Goal: Task Accomplishment & Management: Complete application form

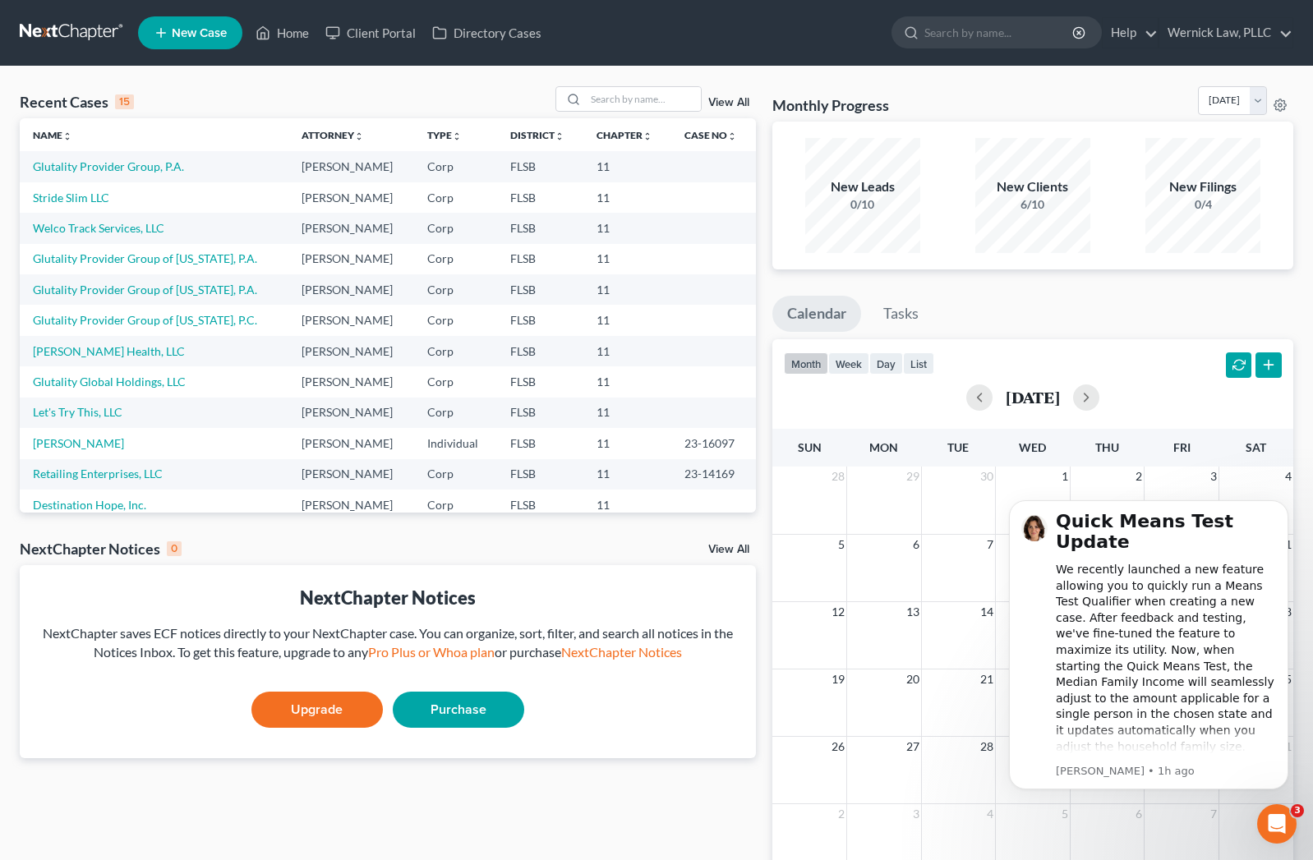
click at [192, 41] on link "New Case" at bounding box center [190, 32] width 104 height 33
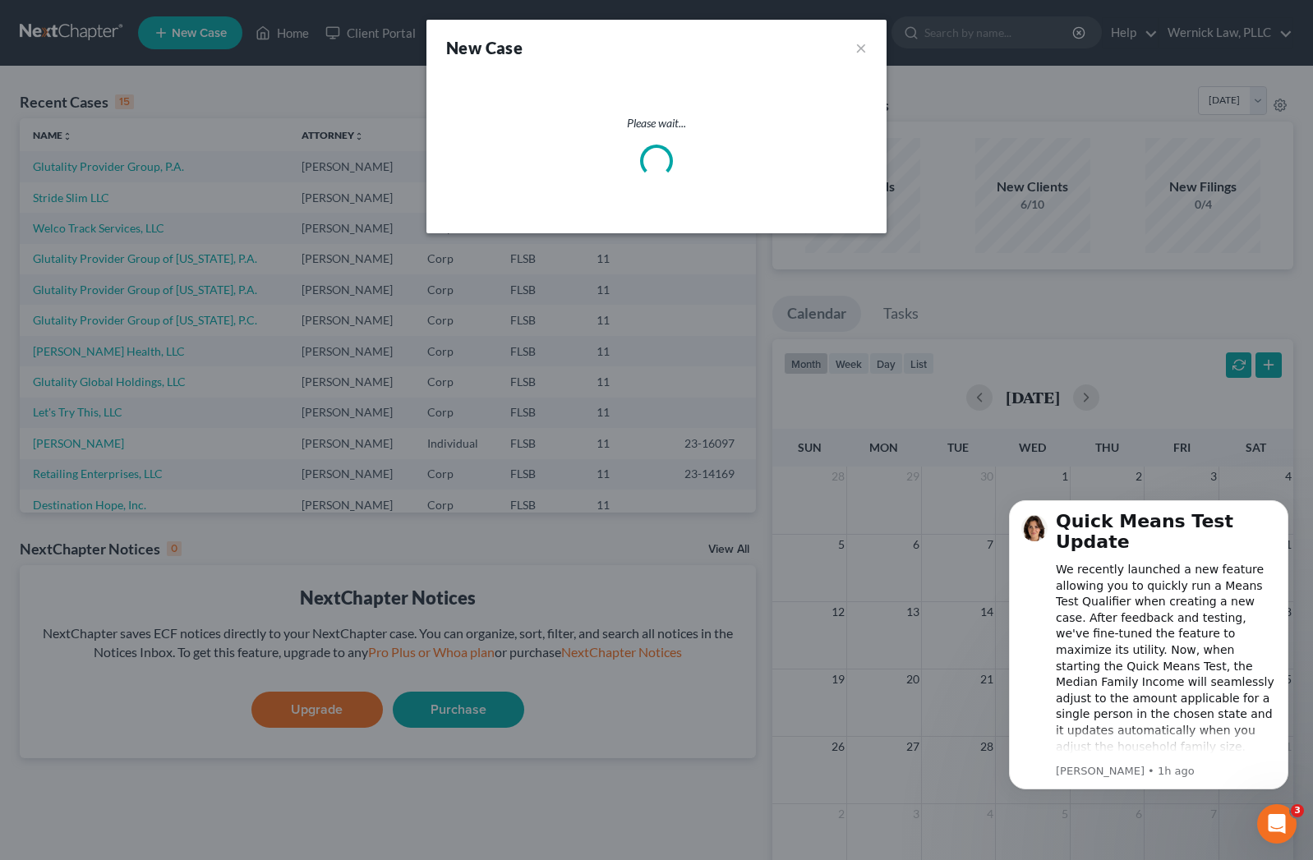
select select "17"
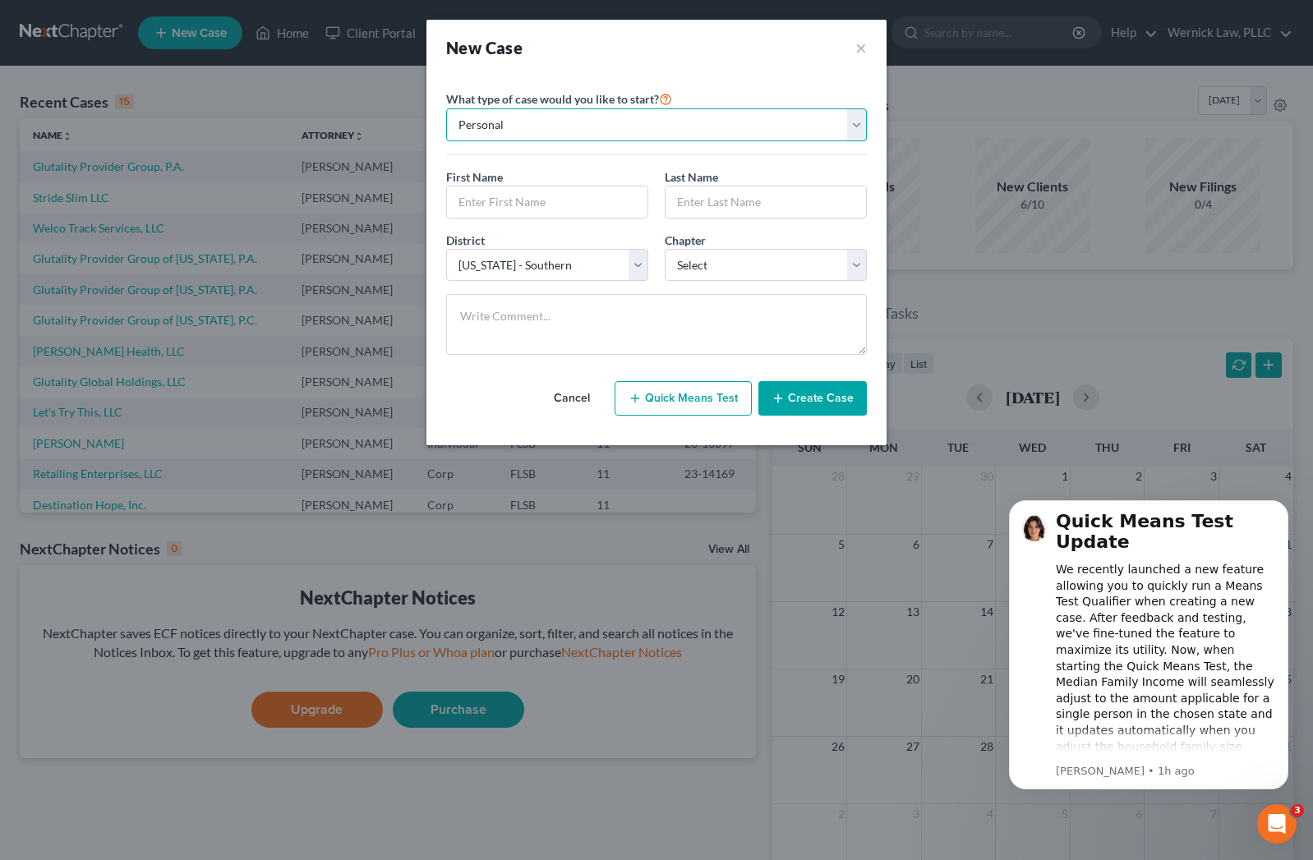
click at [560, 109] on select "Personal Business" at bounding box center [656, 124] width 421 height 33
select select "1"
click at [446, 108] on select "Personal Business" at bounding box center [656, 124] width 421 height 33
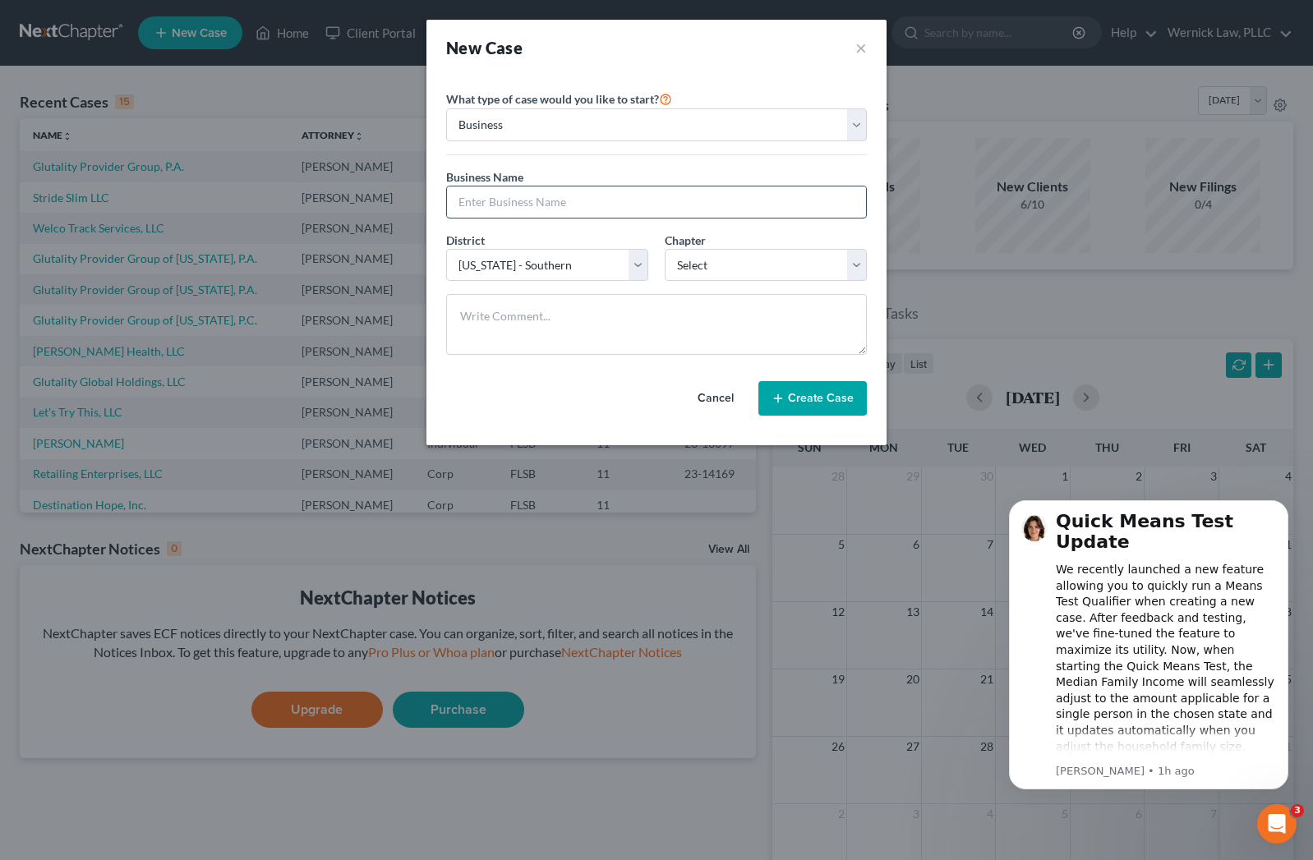
click at [479, 201] on input "text" at bounding box center [656, 201] width 419 height 31
paste input "LAKE BUENA VISTA INVESTMENTS LLC"
drag, startPoint x: 481, startPoint y: 205, endPoint x: 465, endPoint y: 202, distance: 16.0
click at [464, 202] on input "LAKE BUENA VISTA INVESTMENTS LLC" at bounding box center [656, 201] width 419 height 31
drag, startPoint x: 526, startPoint y: 204, endPoint x: 496, endPoint y: 200, distance: 29.8
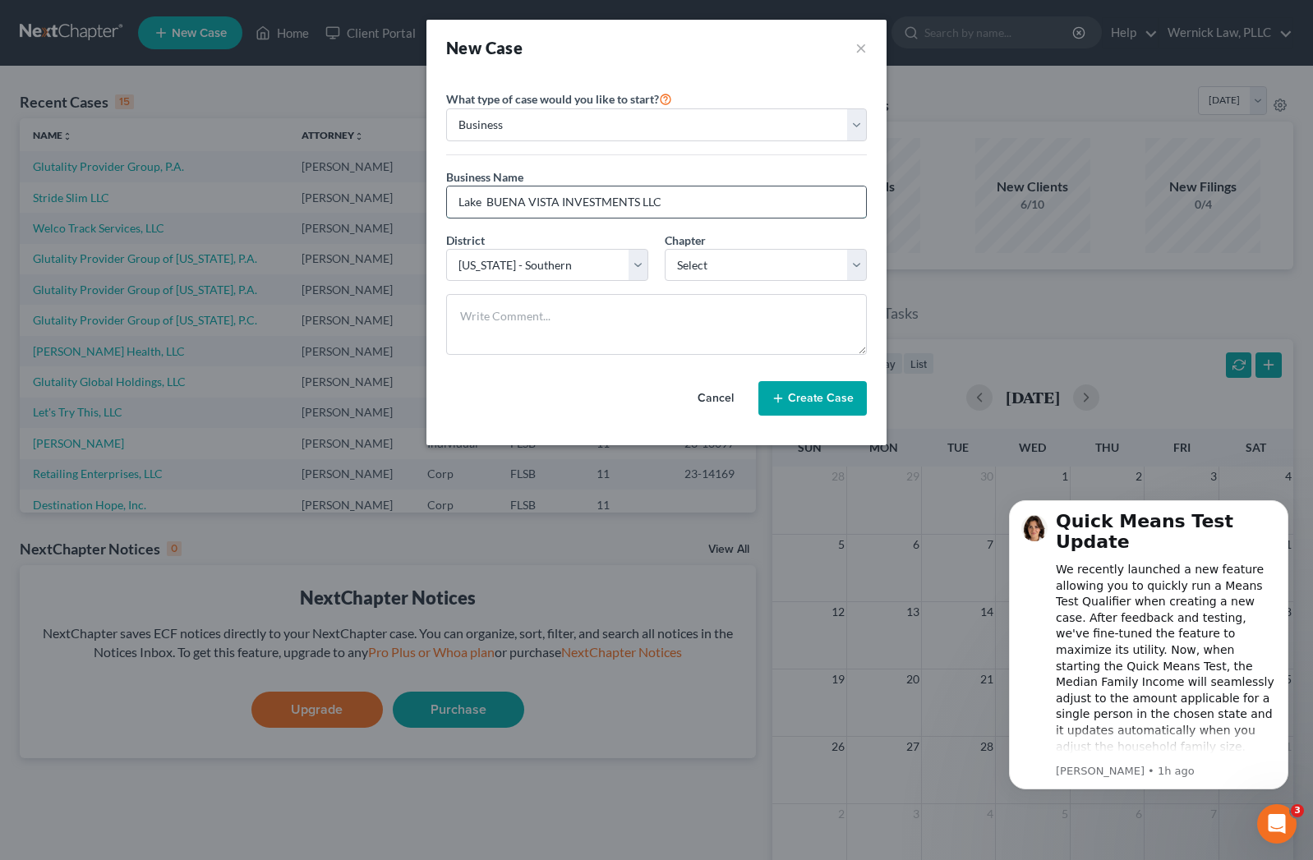
click at [496, 200] on input "Lake BUENA VISTA INVESTMENTS LLC" at bounding box center [656, 201] width 419 height 31
drag, startPoint x: 551, startPoint y: 207, endPoint x: 527, endPoint y: 205, distance: 24.0
click at [527, 205] on input "Lake Buena VISTA INVESTMENTS LLC" at bounding box center [656, 201] width 419 height 31
drag, startPoint x: 615, startPoint y: 205, endPoint x: 552, endPoint y: 205, distance: 63.3
click at [552, 205] on input "Lake Buena Vista INVESTMENTS LLC" at bounding box center [656, 201] width 419 height 31
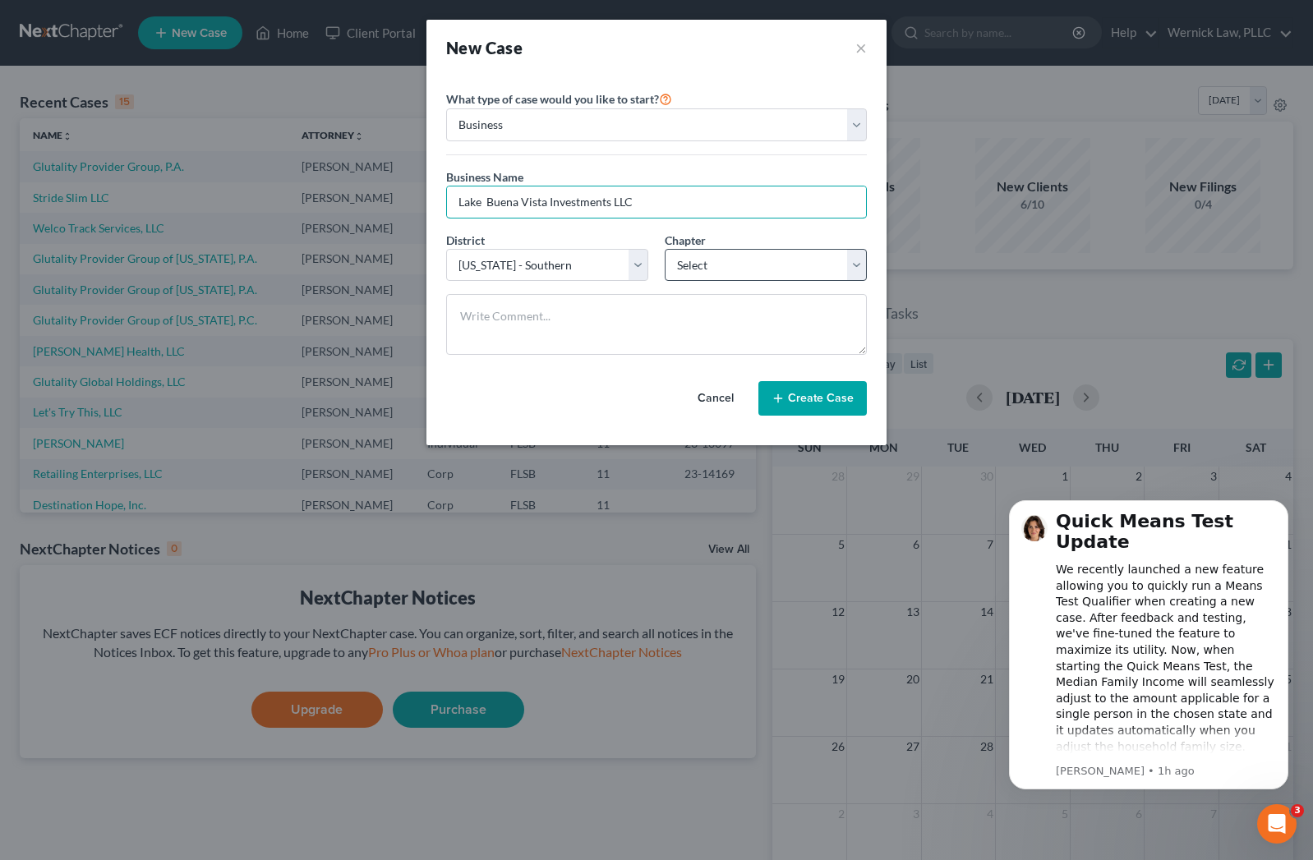
type input "Lake Buena Vista Investments LLC"
click at [739, 275] on select "Select 7 11 12" at bounding box center [766, 265] width 202 height 33
select select "1"
click at [665, 249] on select "Select 7 11 12" at bounding box center [766, 265] width 202 height 33
click at [799, 393] on button "Create Case" at bounding box center [812, 398] width 108 height 35
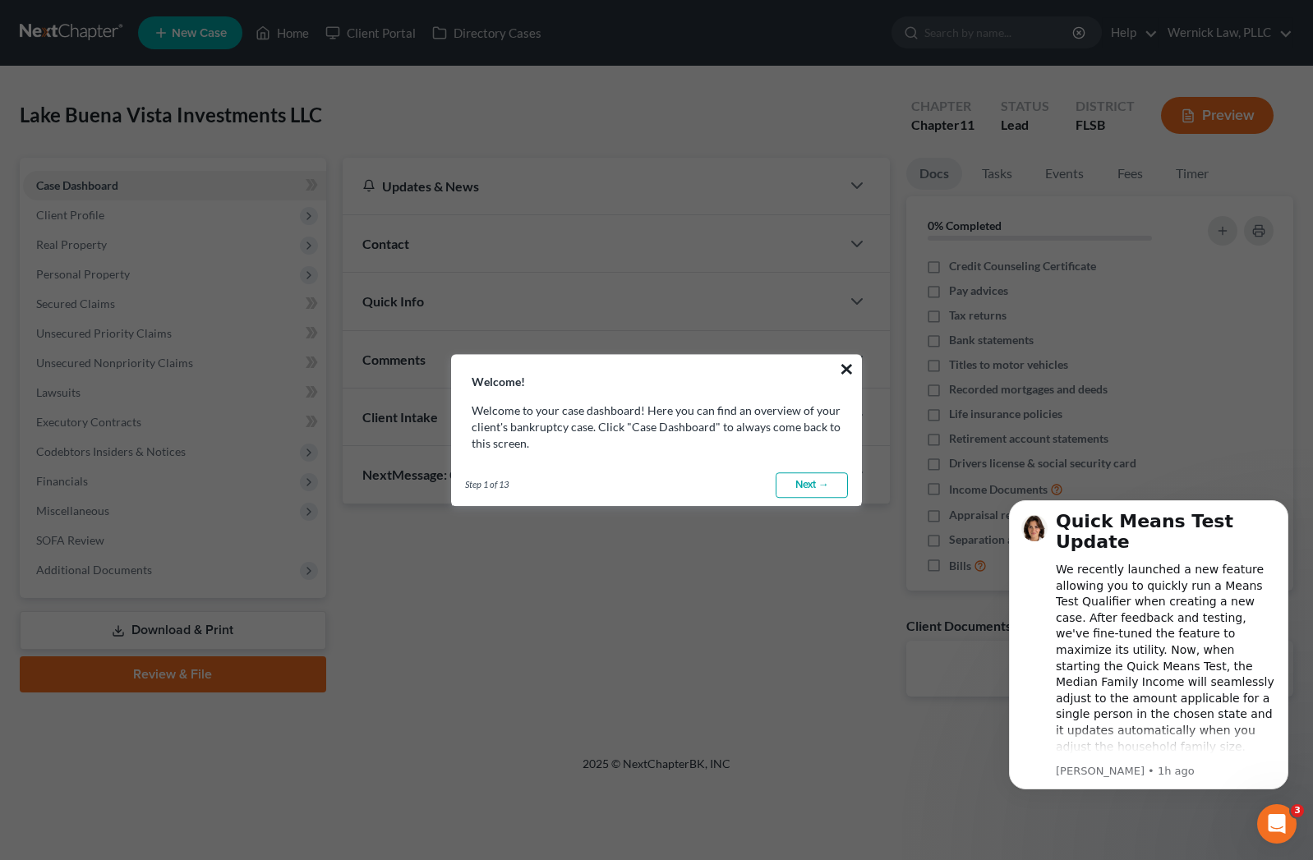
click at [840, 374] on button "×" at bounding box center [847, 369] width 16 height 26
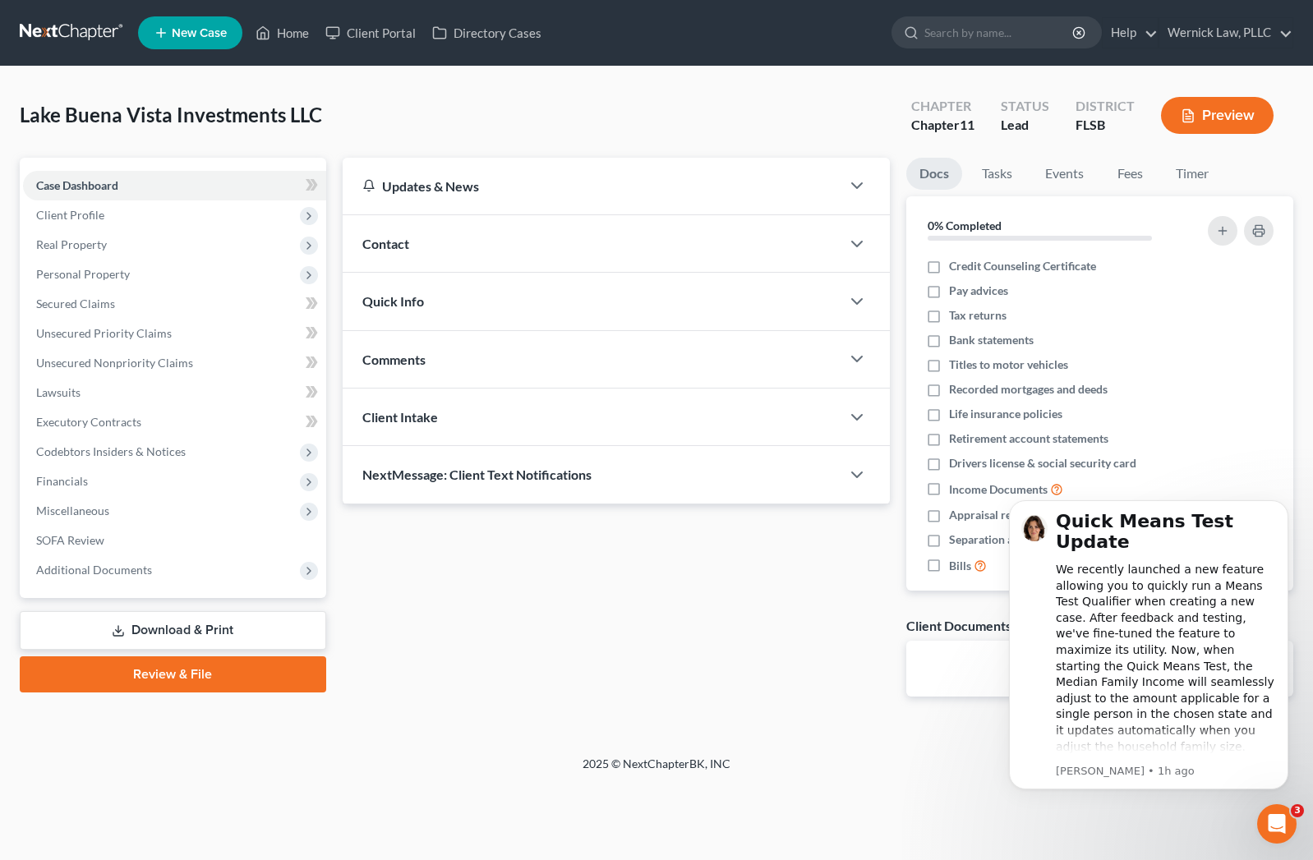
click at [381, 241] on span "Contact" at bounding box center [385, 244] width 47 height 16
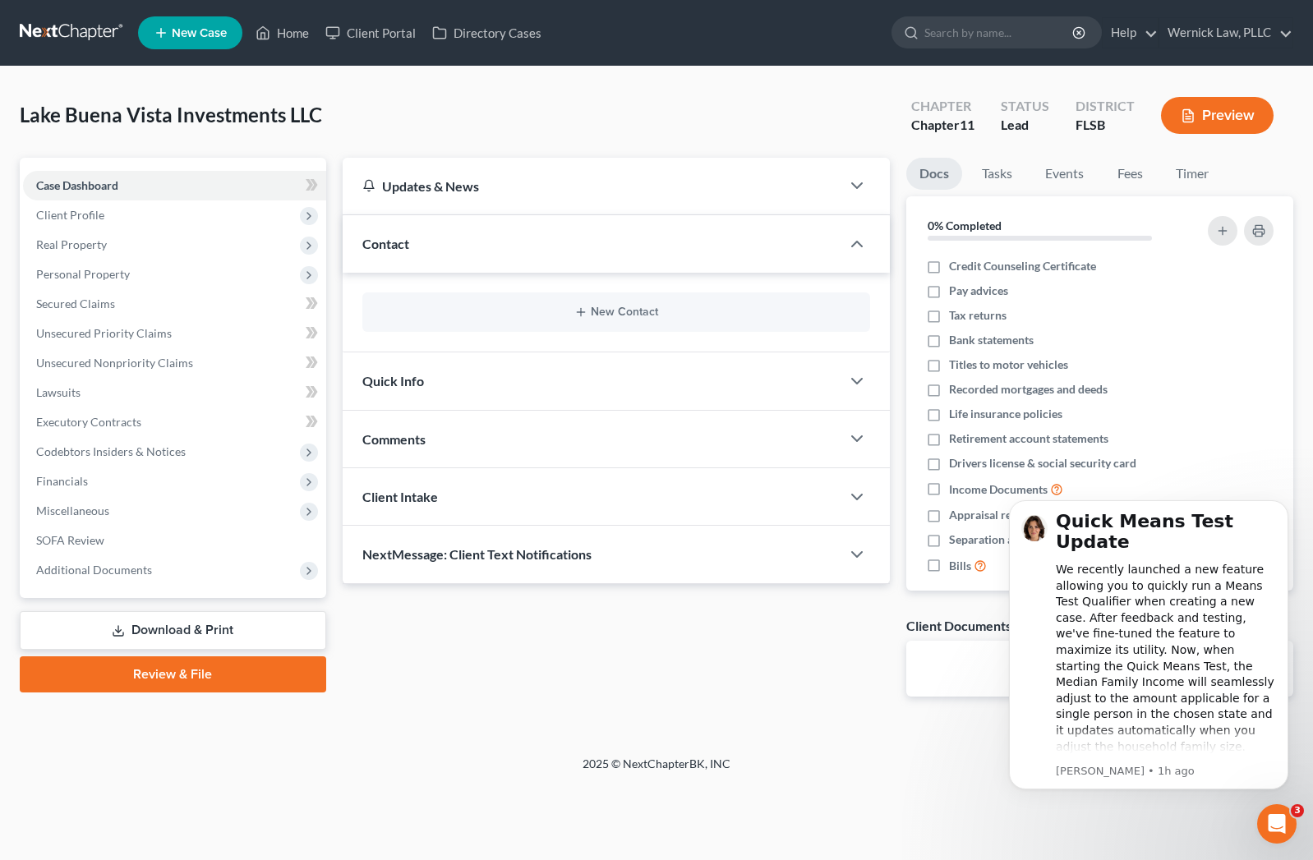
click at [601, 324] on div "New Contact" at bounding box center [616, 311] width 509 height 39
click at [591, 312] on button "New Contact" at bounding box center [616, 312] width 482 height 13
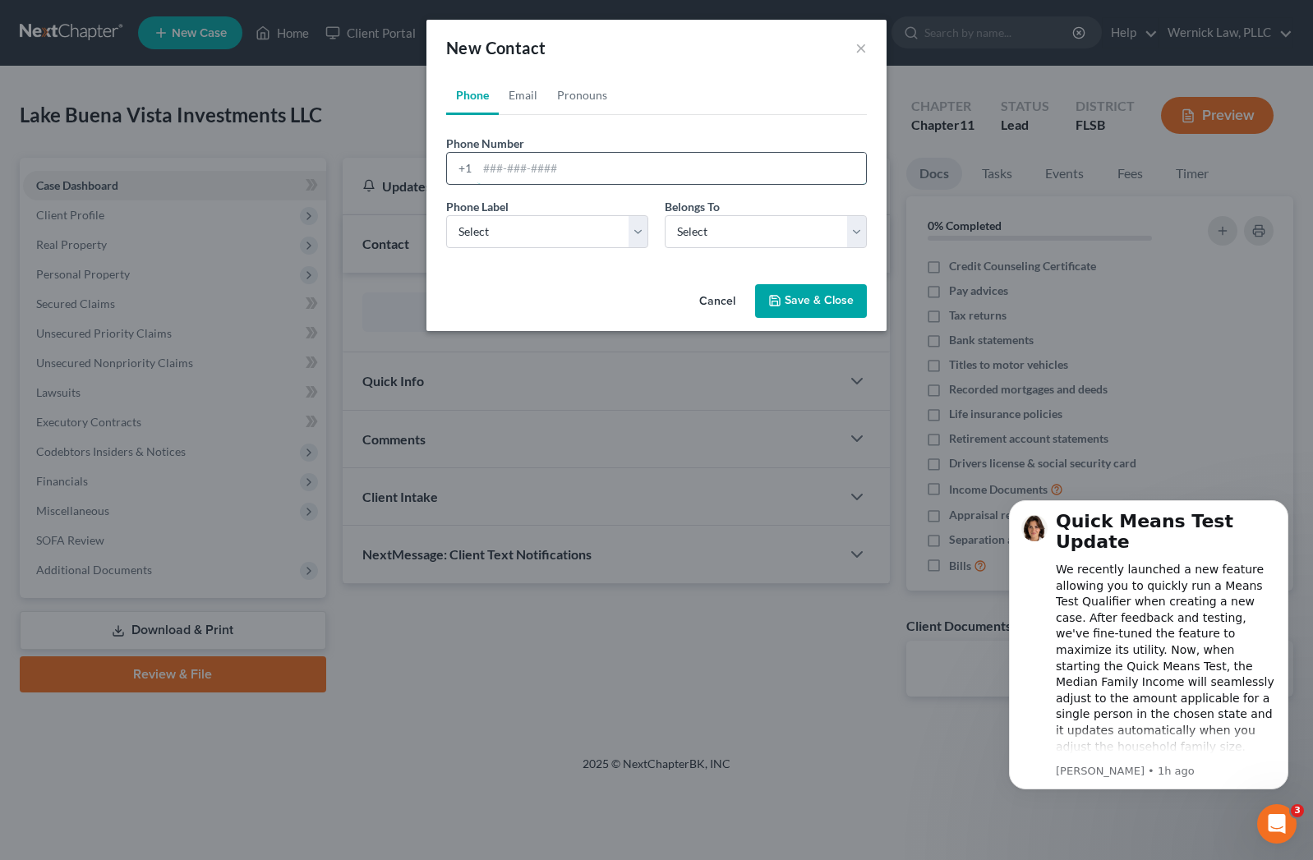
click at [549, 169] on input "tel" at bounding box center [671, 168] width 389 height 31
click at [859, 49] on button "×" at bounding box center [861, 48] width 12 height 20
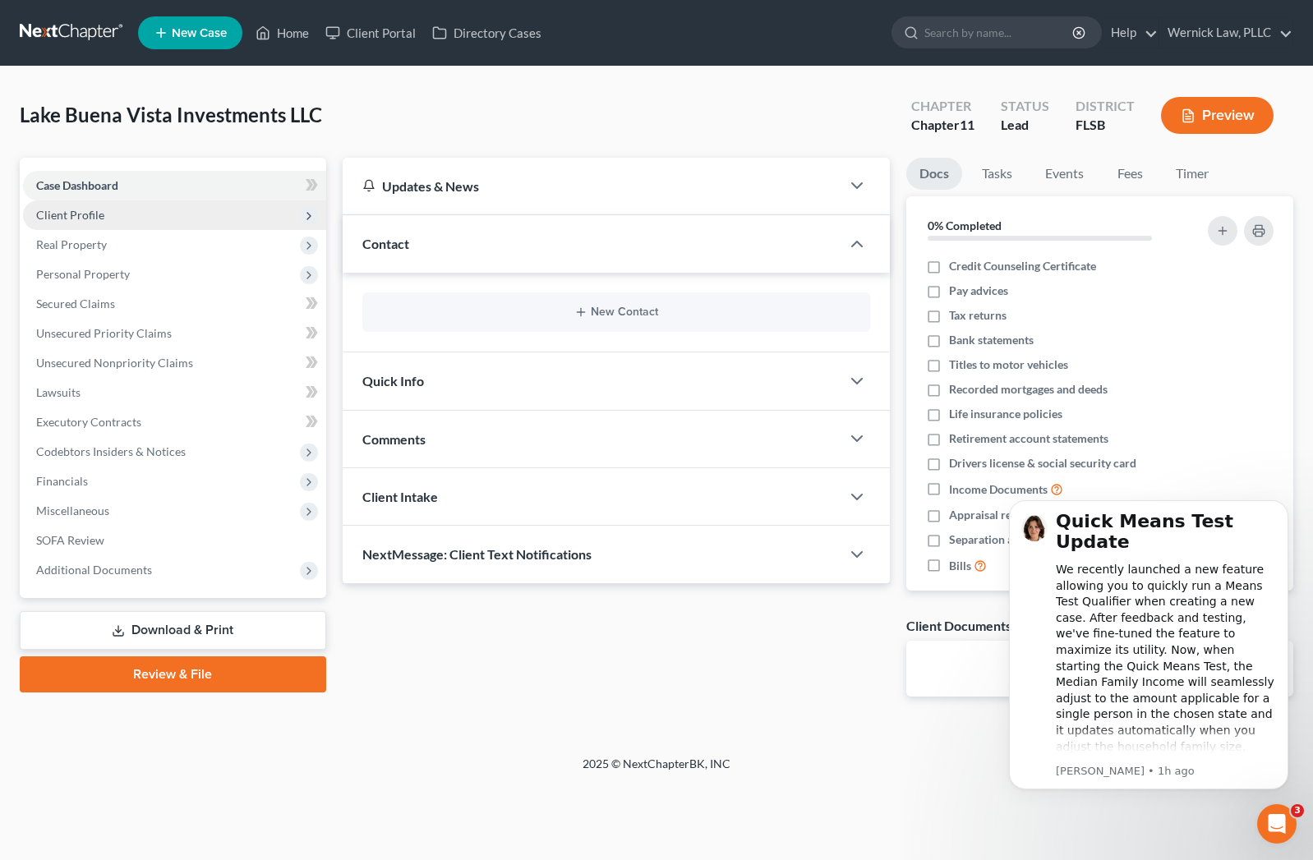
click at [81, 223] on span "Client Profile" at bounding box center [174, 215] width 303 height 30
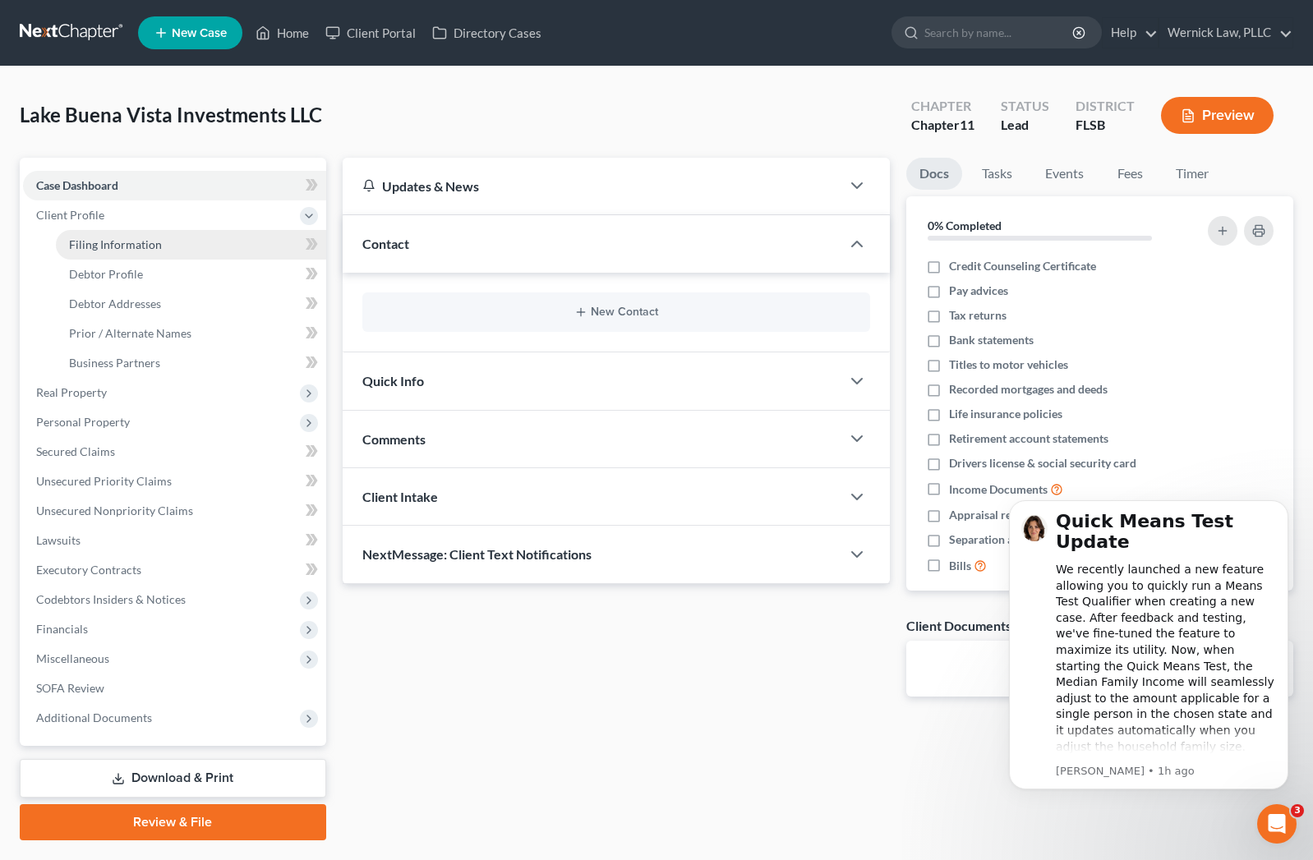
click at [112, 249] on span "Filing Information" at bounding box center [115, 244] width 93 height 14
select select "1"
select select "17"
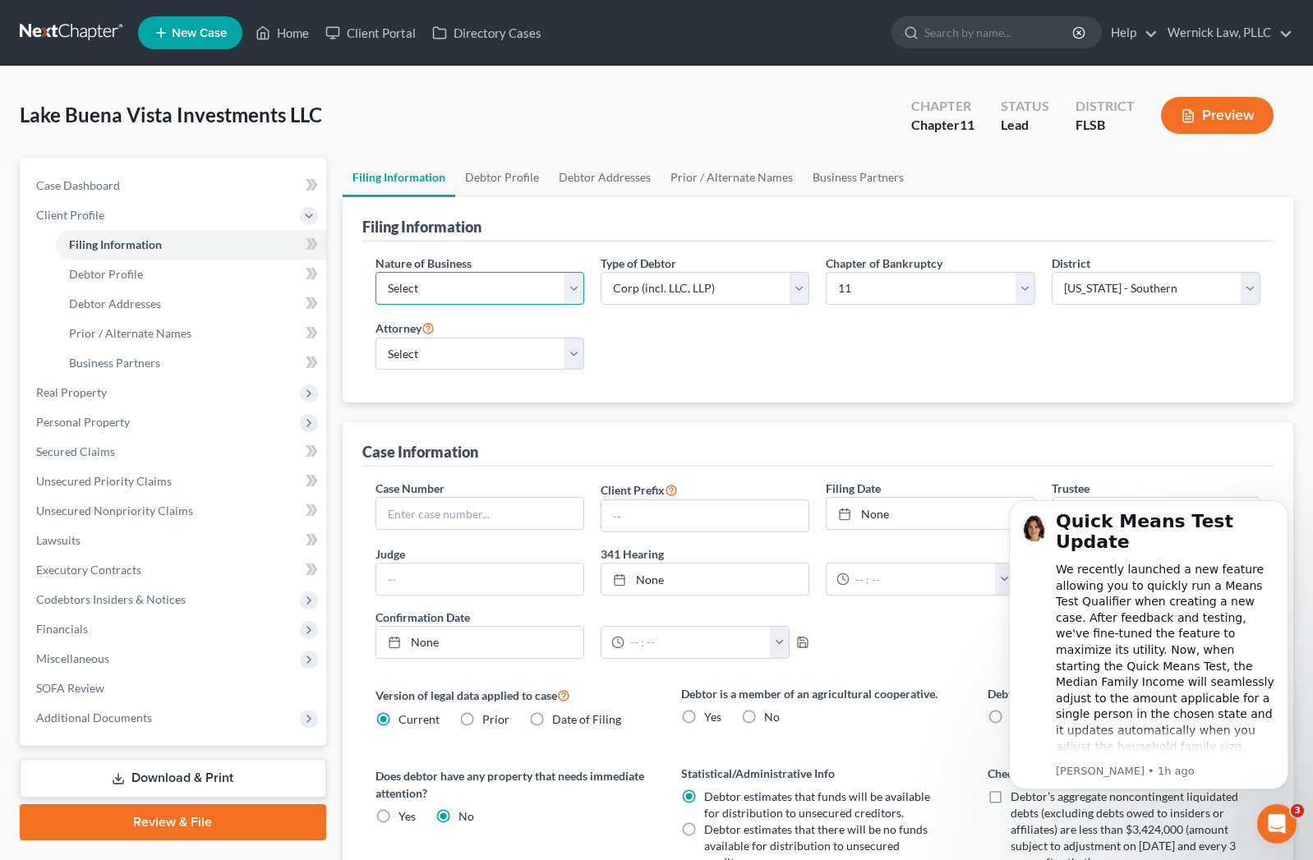
click at [559, 279] on select "Select Clearing Bank Commodity Broker Health Care Business Other Railroad Singl…" at bounding box center [479, 288] width 209 height 33
drag, startPoint x: 559, startPoint y: 279, endPoint x: 535, endPoint y: -54, distance: 333.6
click at [535, 0] on html "Home New Case Client Portal Directory Cases Wernick Law, PLLC [EMAIL_ADDRESS][D…" at bounding box center [656, 716] width 1313 height 1432
click at [573, 283] on select "Select Clearing Bank Commodity Broker Health Care Business Other Railroad Singl…" at bounding box center [479, 288] width 209 height 33
select select "3"
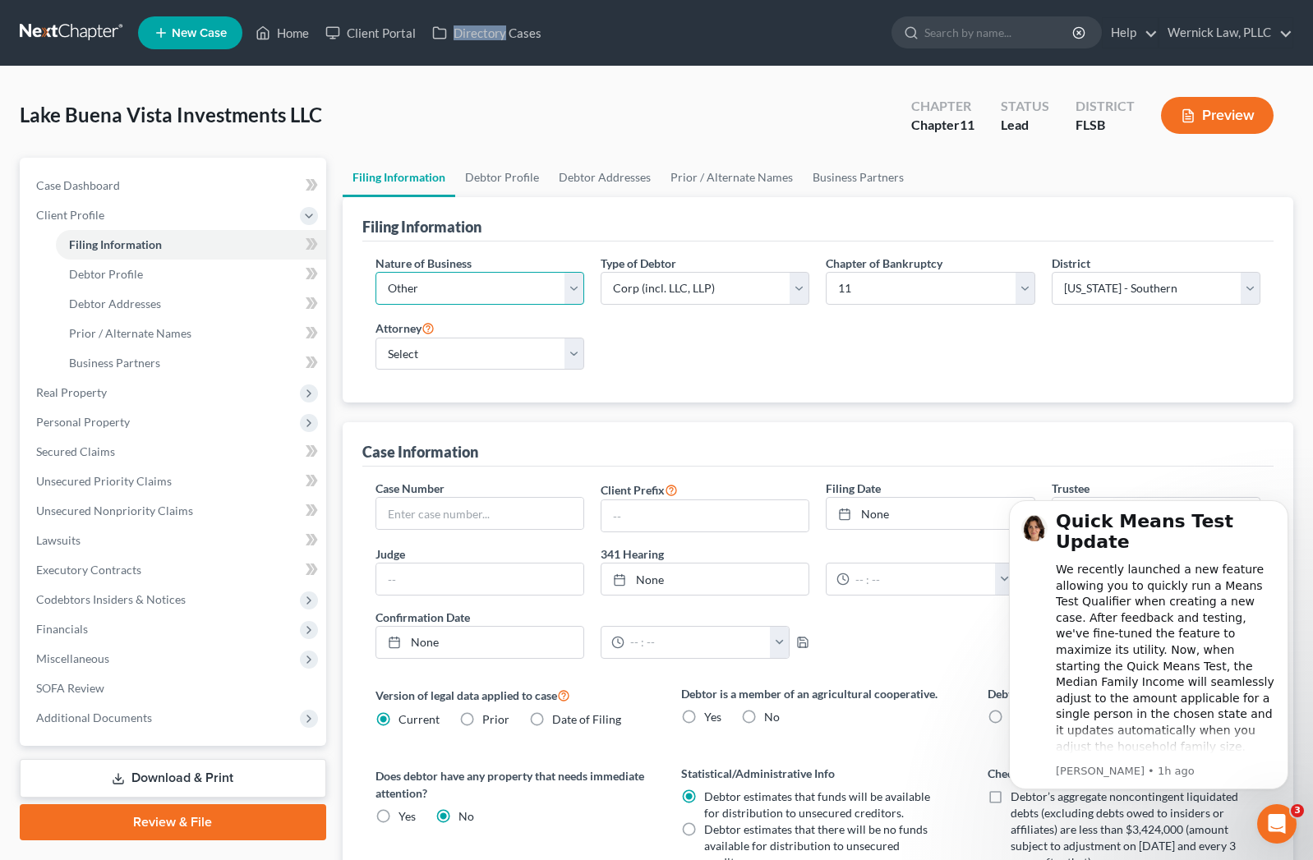
click at [375, 272] on select "Select Clearing Bank Commodity Broker Health Care Business Other Railroad Singl…" at bounding box center [479, 288] width 209 height 33
click at [749, 292] on select "Select Partnership Corp (incl. LLC, LLP) Other" at bounding box center [705, 288] width 209 height 33
drag, startPoint x: 589, startPoint y: 355, endPoint x: 573, endPoint y: 353, distance: 15.7
click at [583, 353] on div "Attorney Select [PERSON_NAME] - FLSB" at bounding box center [479, 351] width 225 height 66
click at [573, 353] on select "Select [PERSON_NAME] - FLSB" at bounding box center [479, 354] width 209 height 33
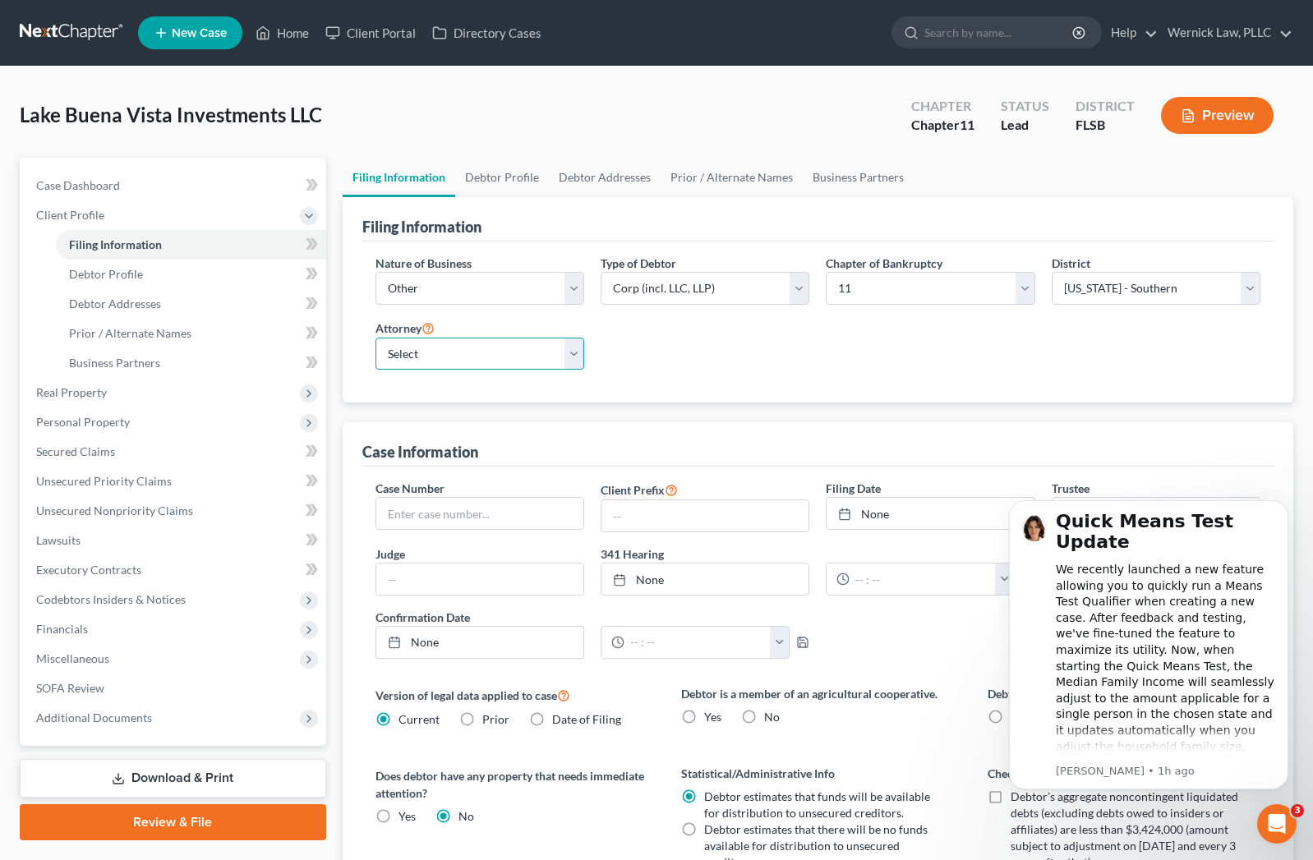
select select "0"
click at [375, 338] on select "Select [PERSON_NAME] - FLSB" at bounding box center [479, 354] width 209 height 33
click at [450, 517] on input "text" at bounding box center [479, 513] width 207 height 31
click at [1279, 501] on icon "Dismiss notification" at bounding box center [1283, 504] width 9 height 9
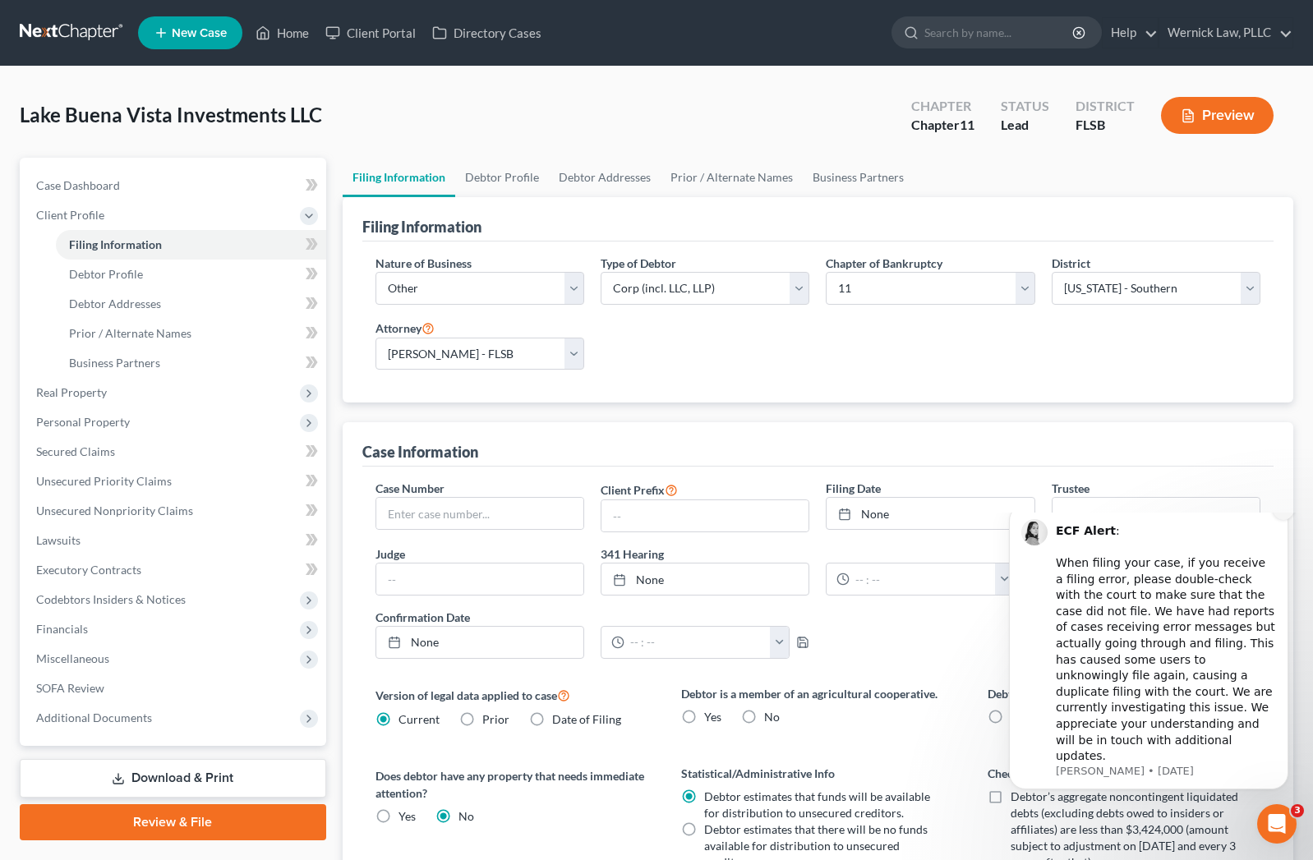
click at [1292, 520] on button "Dismiss notification" at bounding box center [1283, 509] width 21 height 21
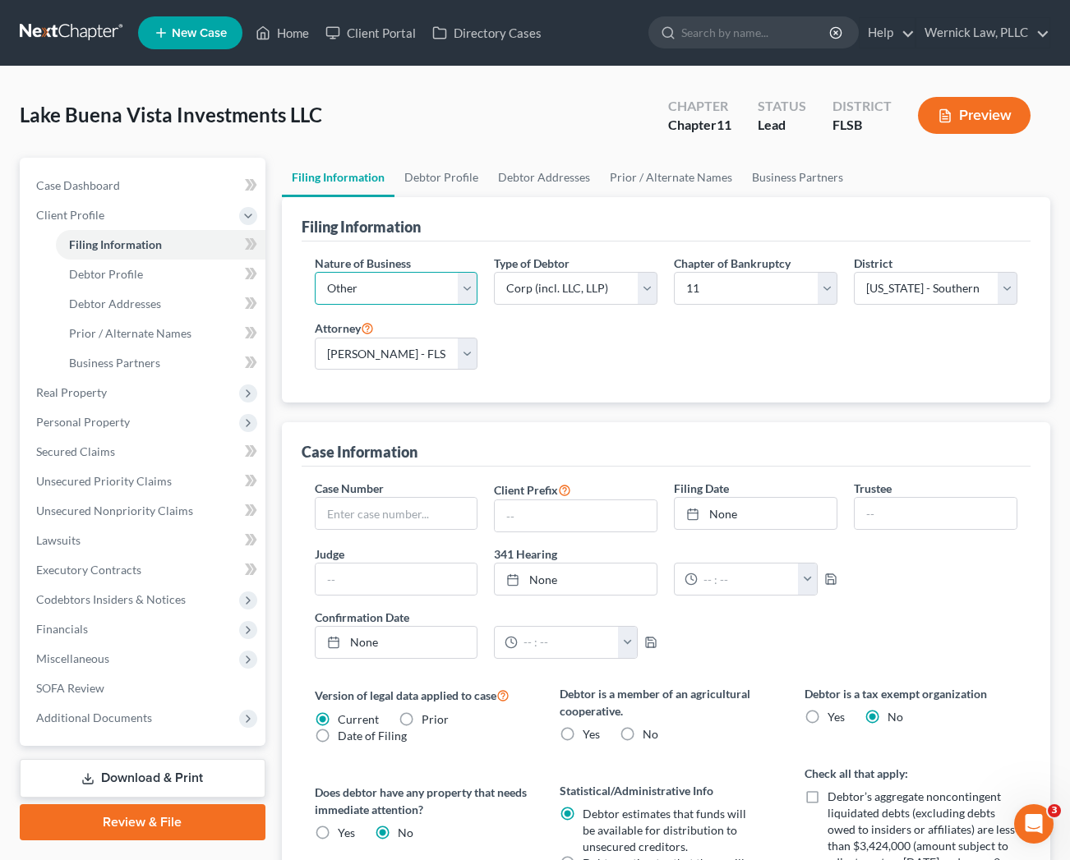
click at [454, 286] on select "Select Clearing Bank Commodity Broker Health Care Business Other Railroad Singl…" at bounding box center [396, 288] width 163 height 33
click at [535, 323] on div "Nature of Business Select Clearing Bank Commodity Broker Health Care Business O…" at bounding box center [666, 319] width 720 height 129
click at [569, 357] on div "Nature of Business Select Clearing Bank Commodity Broker Health Care Business O…" at bounding box center [666, 319] width 720 height 129
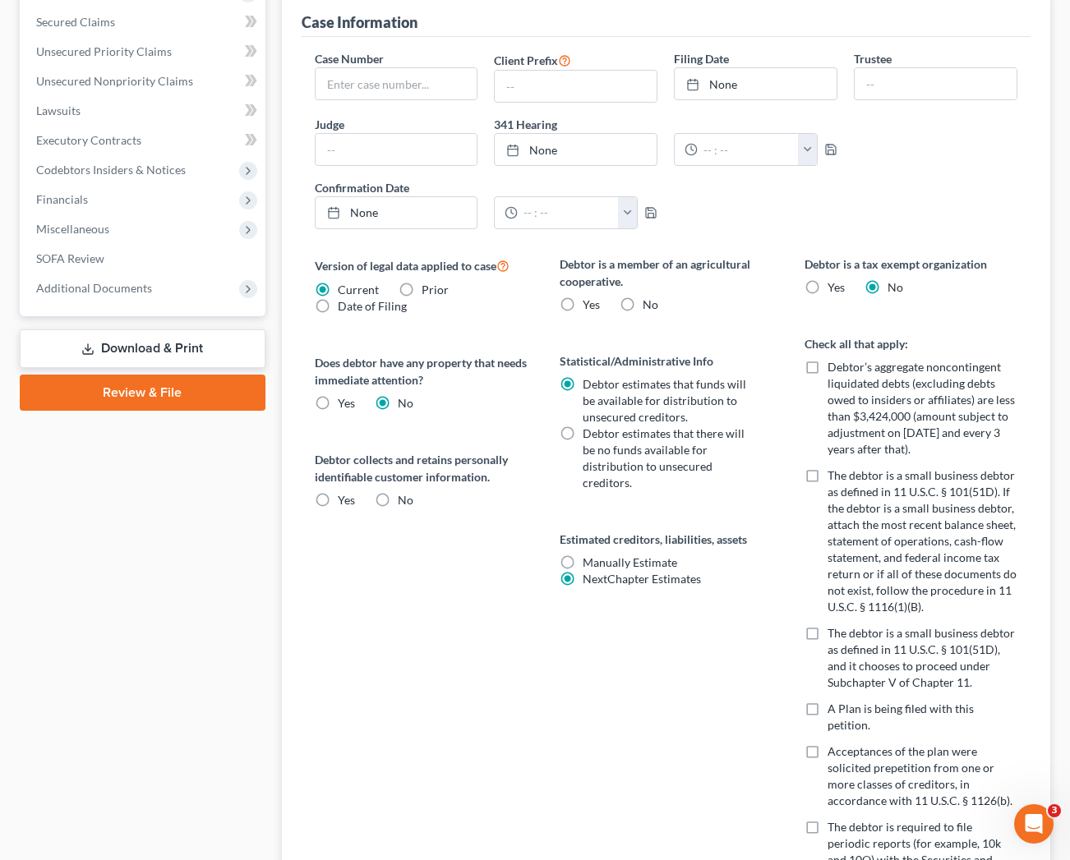
scroll to position [429, 0]
click at [398, 500] on label "No" at bounding box center [406, 501] width 16 height 16
click at [404, 500] on input "No" at bounding box center [409, 498] width 11 height 11
radio input "true"
click at [582, 572] on label "NextChapter Estimates" at bounding box center [641, 580] width 118 height 16
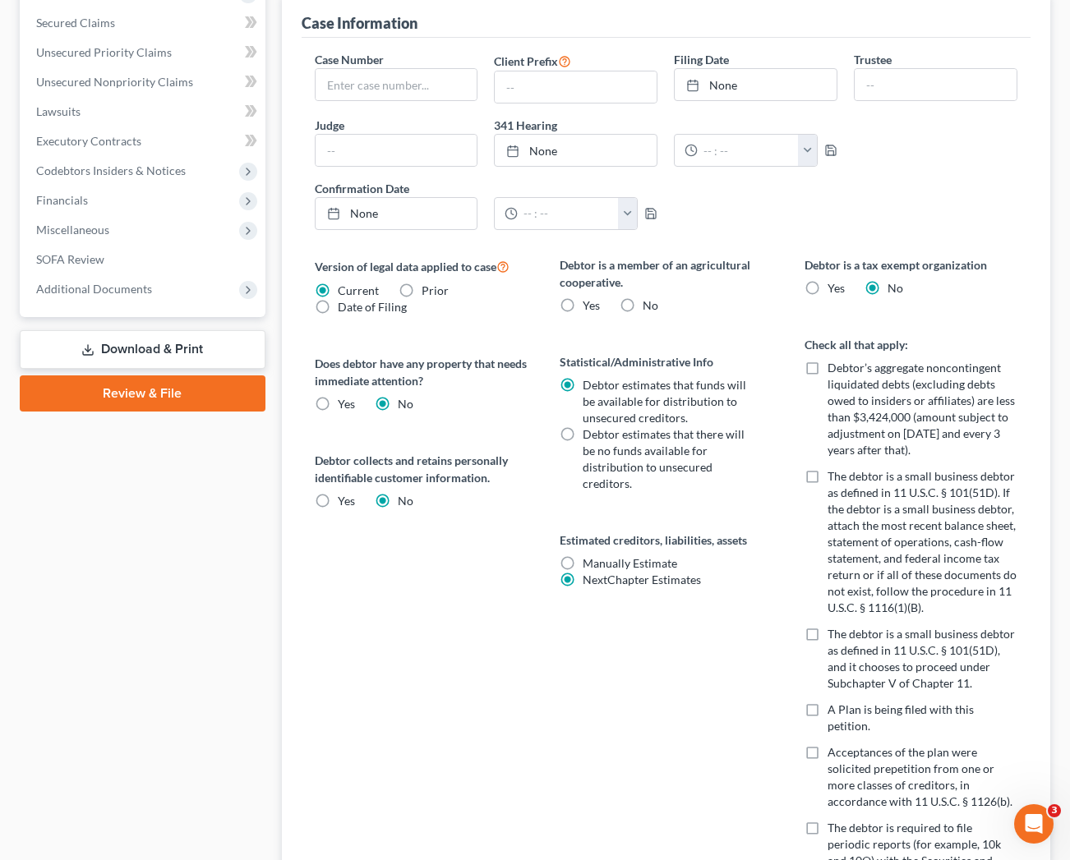
click at [589, 572] on input "NextChapter Estimates" at bounding box center [594, 577] width 11 height 11
click at [582, 564] on label "Manually Estimate Manually Estimate" at bounding box center [629, 563] width 94 height 16
click at [589, 564] on input "Manually Estimate Manually Estimate" at bounding box center [594, 560] width 11 height 11
radio input "true"
radio input "false"
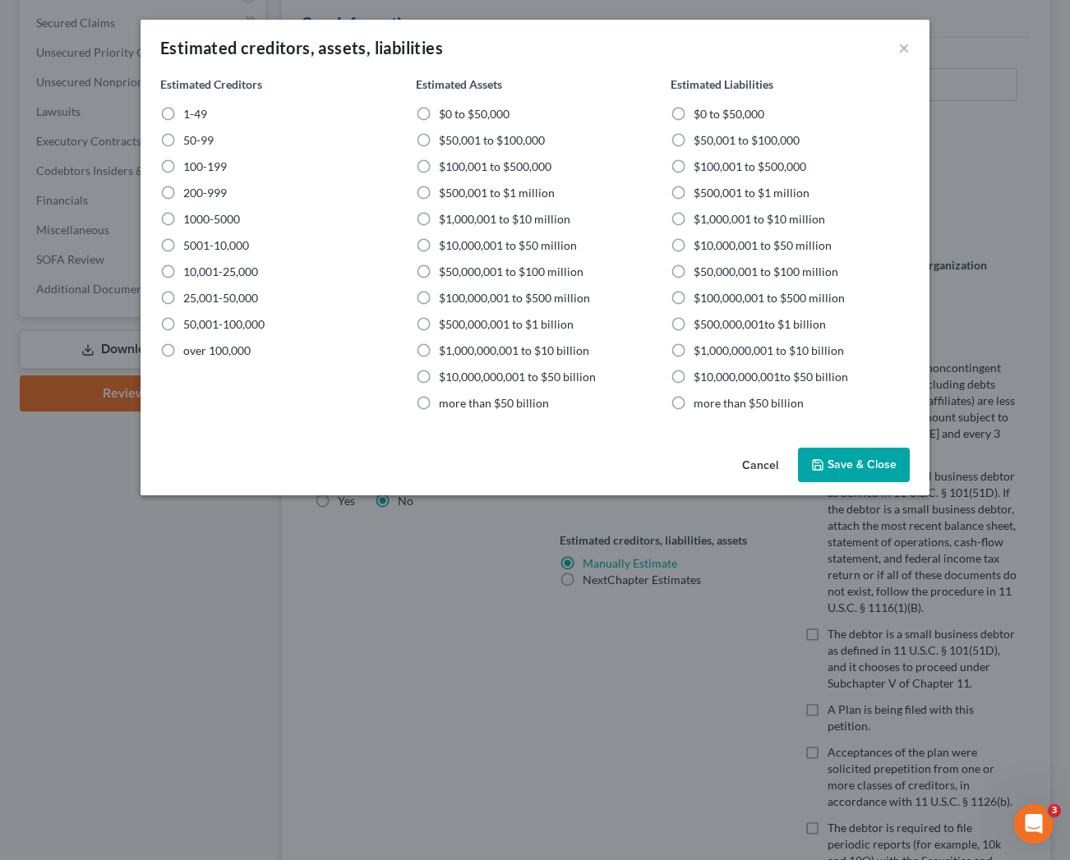
click at [759, 472] on button "Cancel" at bounding box center [760, 465] width 62 height 33
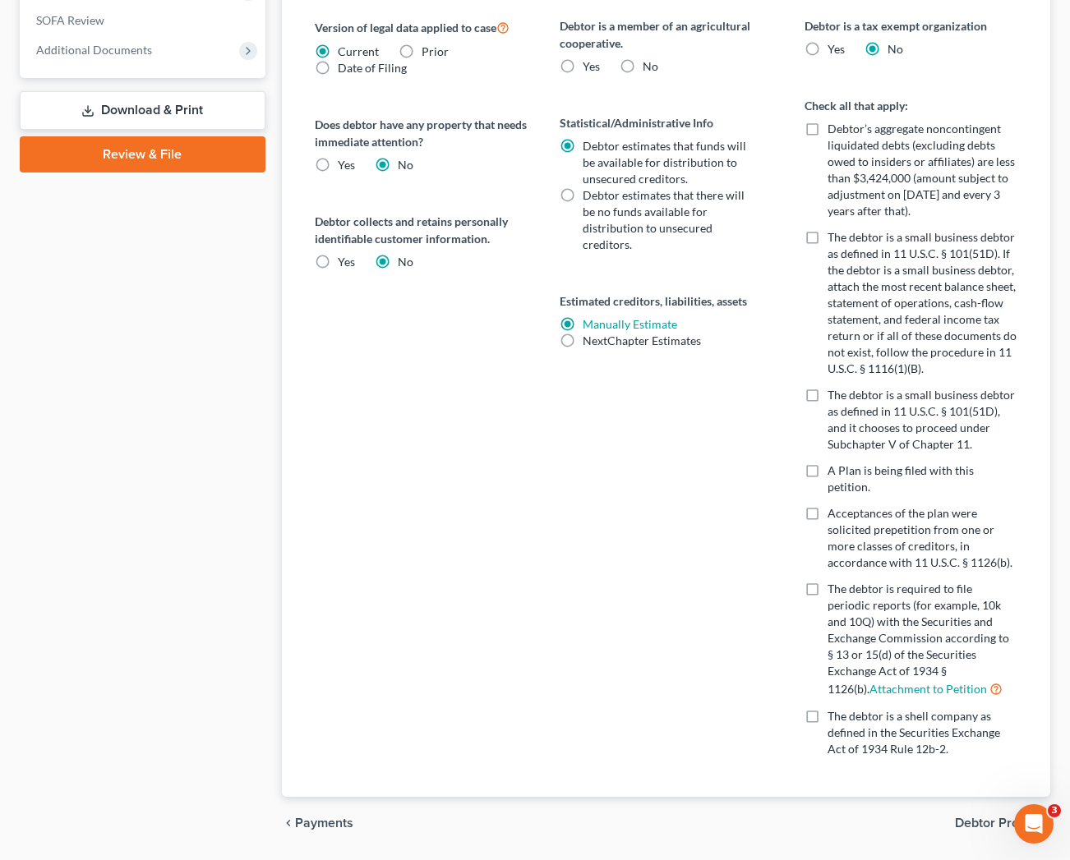
scroll to position [702, 0]
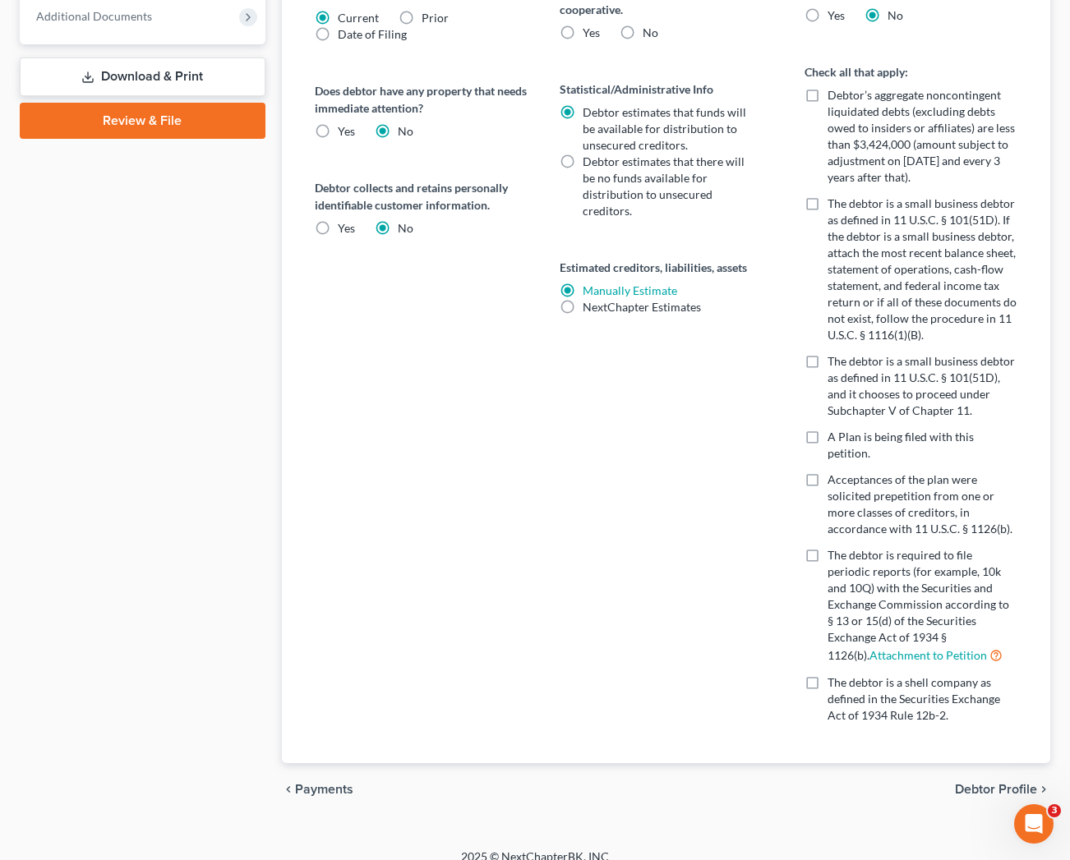
click at [985, 783] on span "Debtor Profile" at bounding box center [996, 789] width 82 height 13
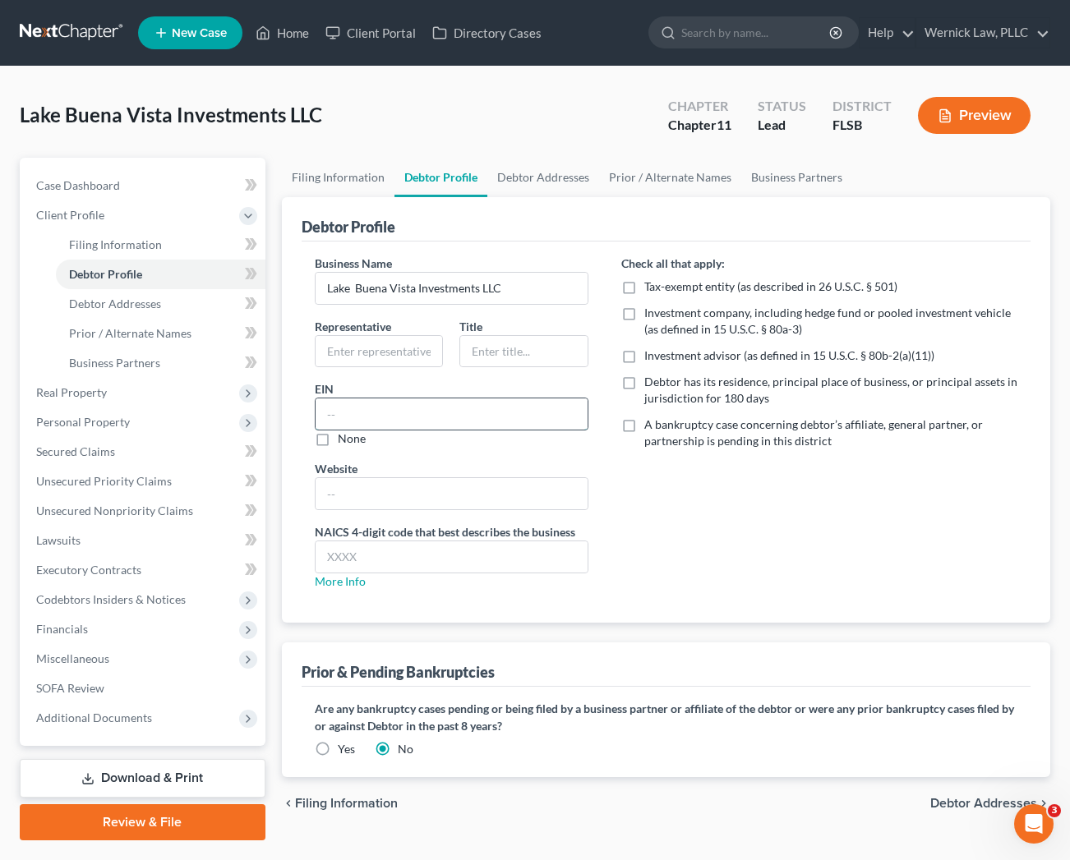
click at [356, 416] on input "text" at bounding box center [451, 413] width 272 height 31
click at [331, 414] on input "text" at bounding box center [451, 413] width 272 height 31
paste input "[US_EMPLOYER_IDENTIFICATION_NUMBER]"
type input "[US_EMPLOYER_IDENTIFICATION_NUMBER]"
click at [725, 505] on div "Check all that apply: Tax-exempt entity (as described in 26 U.S.C. § 501) Inves…" at bounding box center [819, 429] width 429 height 348
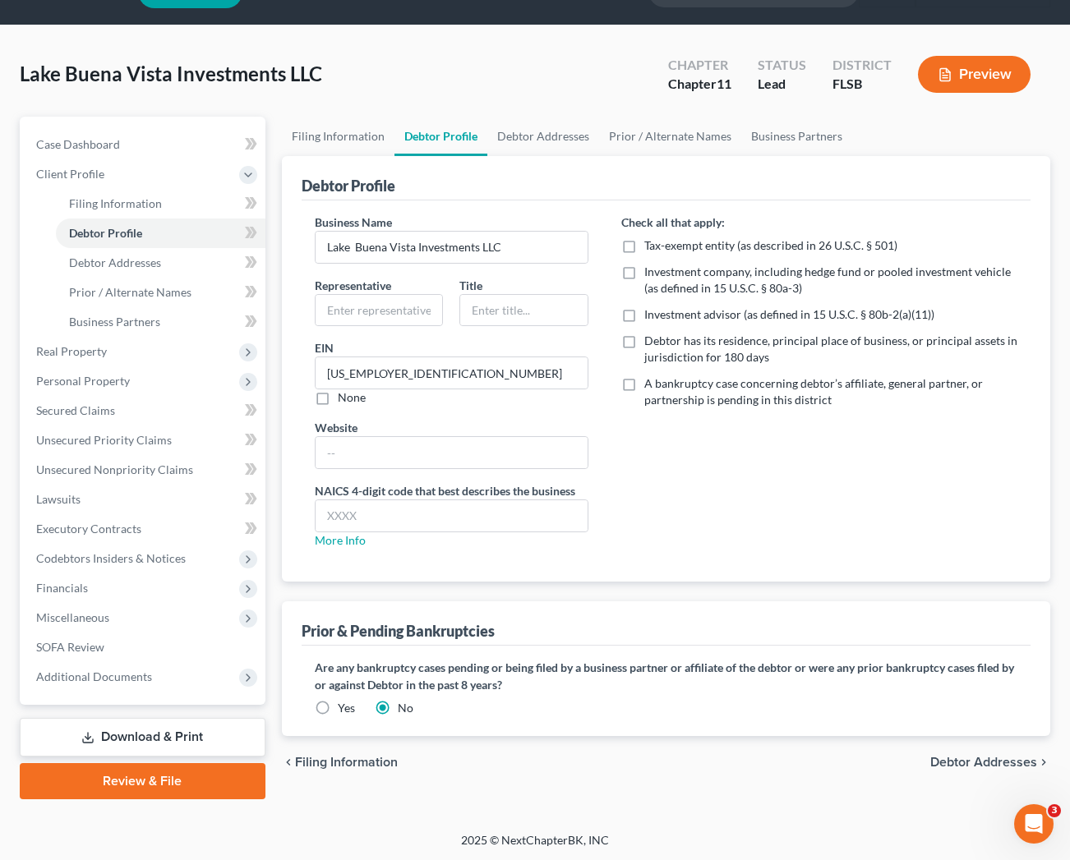
scroll to position [41, 0]
click at [338, 707] on label "Yes" at bounding box center [346, 708] width 17 height 16
click at [344, 707] on input "Yes" at bounding box center [349, 705] width 11 height 11
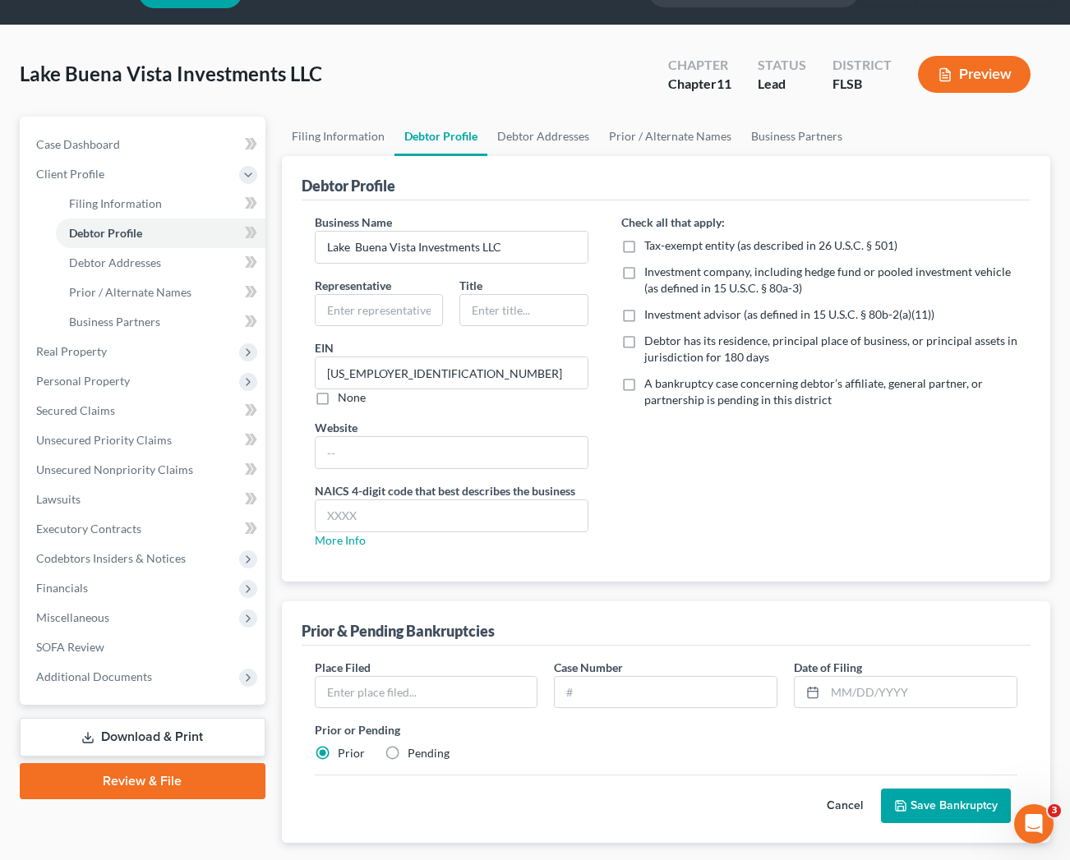
click at [408, 754] on label "Pending" at bounding box center [429, 753] width 42 height 16
click at [414, 754] on input "Pending" at bounding box center [419, 750] width 11 height 11
radio input "true"
radio input "false"
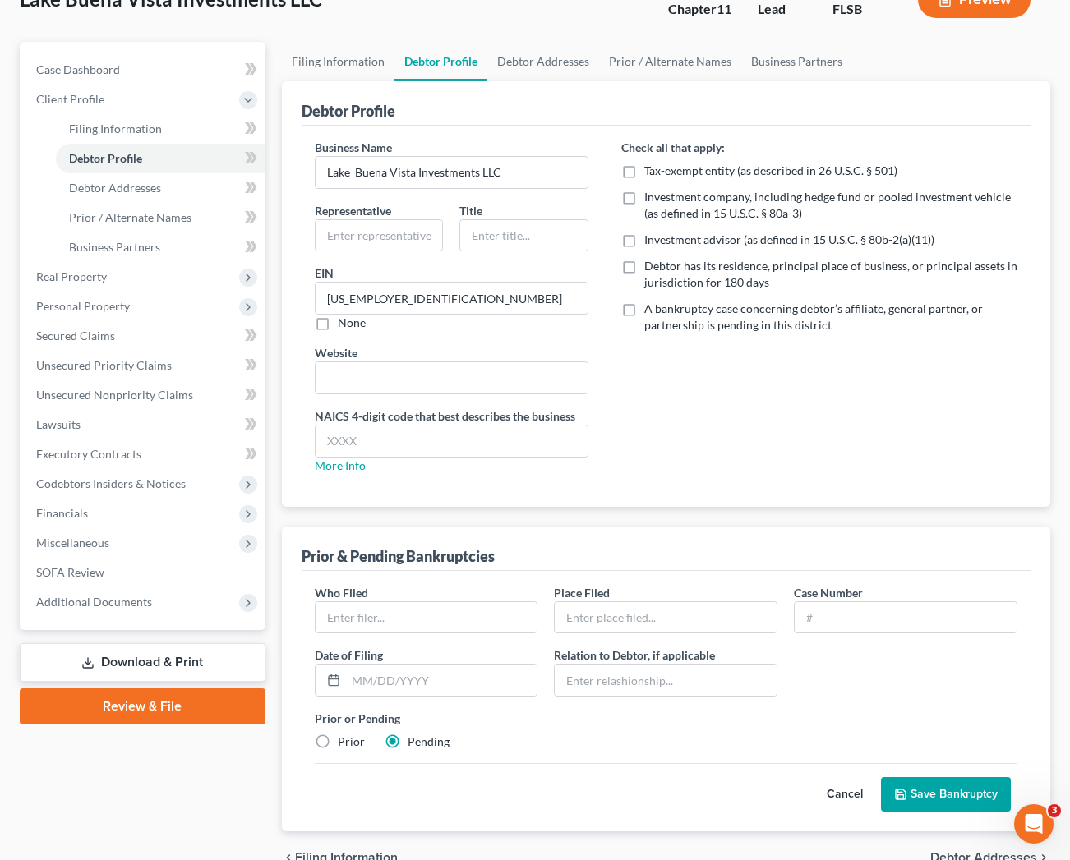
scroll to position [201, 0]
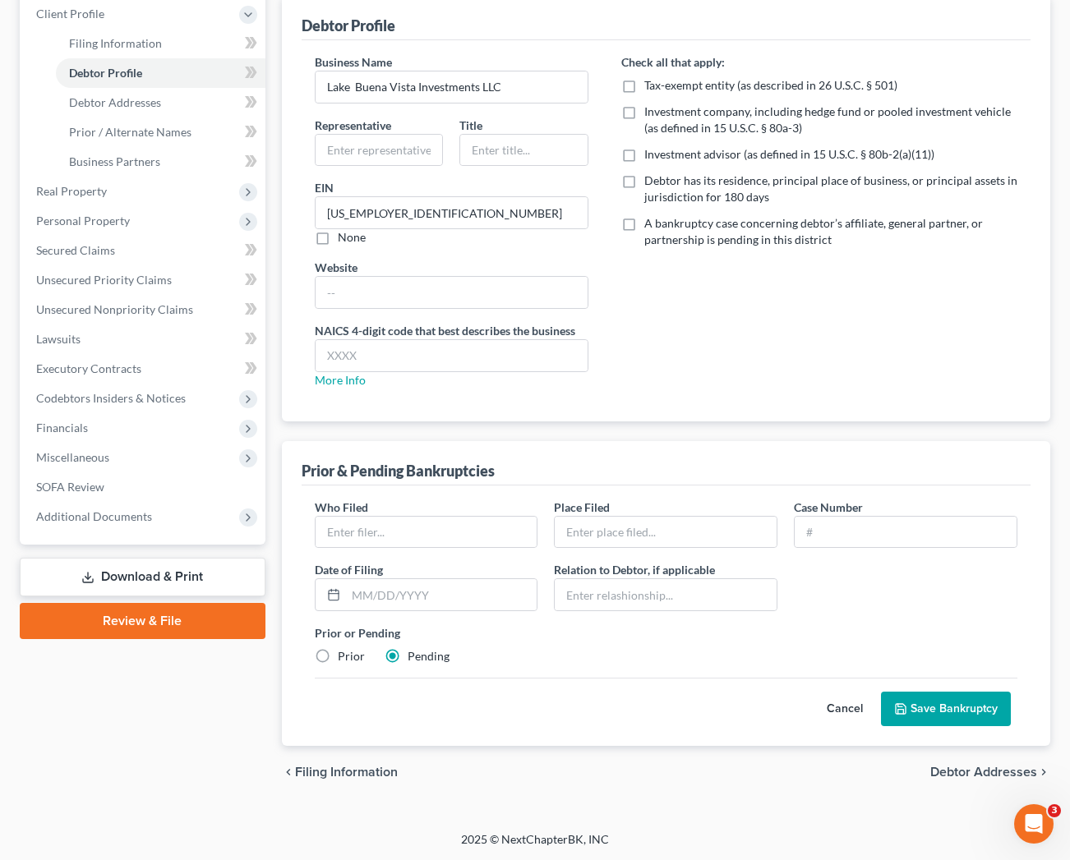
click at [841, 709] on button "Cancel" at bounding box center [844, 709] width 72 height 33
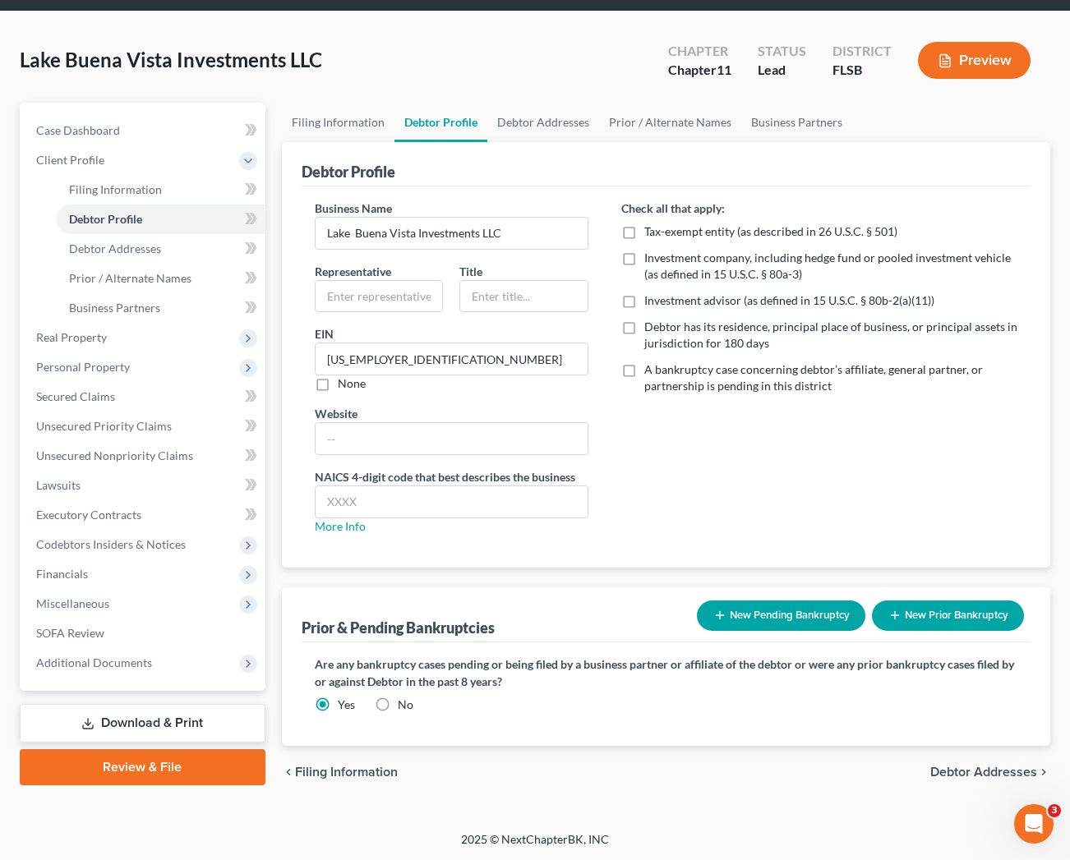
click at [652, 685] on label "Are any bankruptcy cases pending or being filed by a business partner or affili…" at bounding box center [666, 673] width 703 height 35
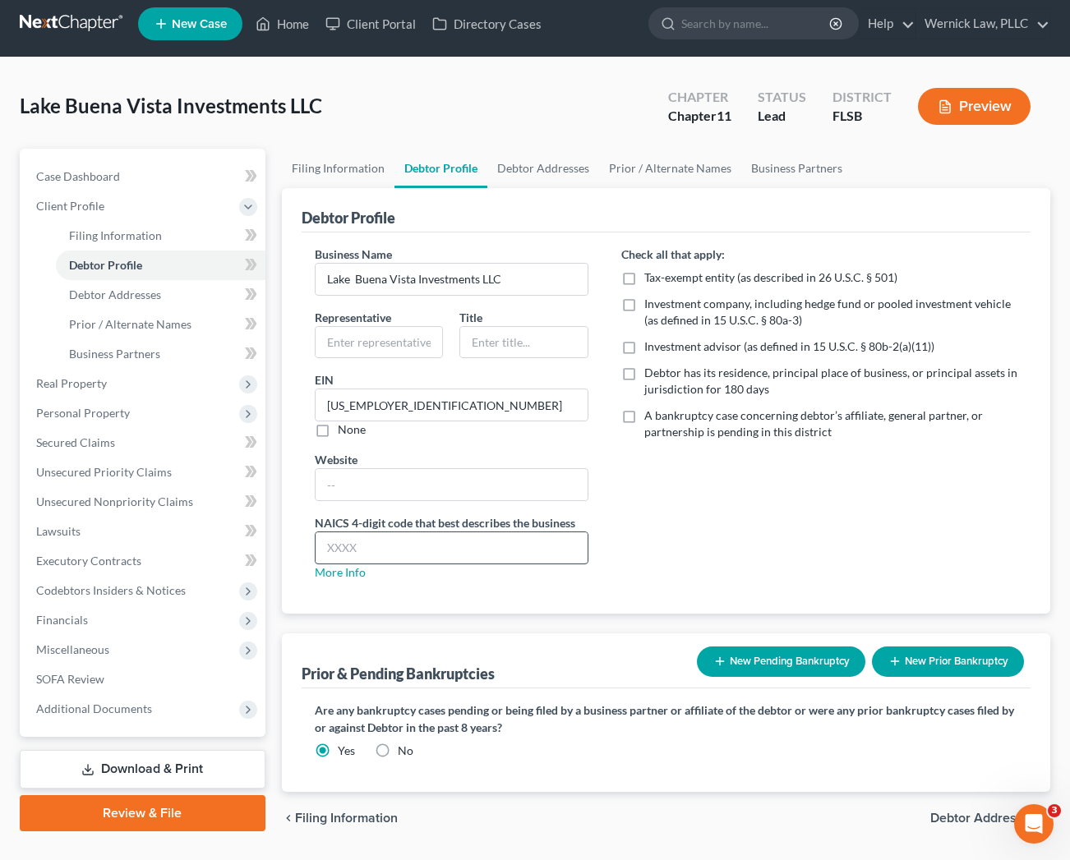
scroll to position [0, 0]
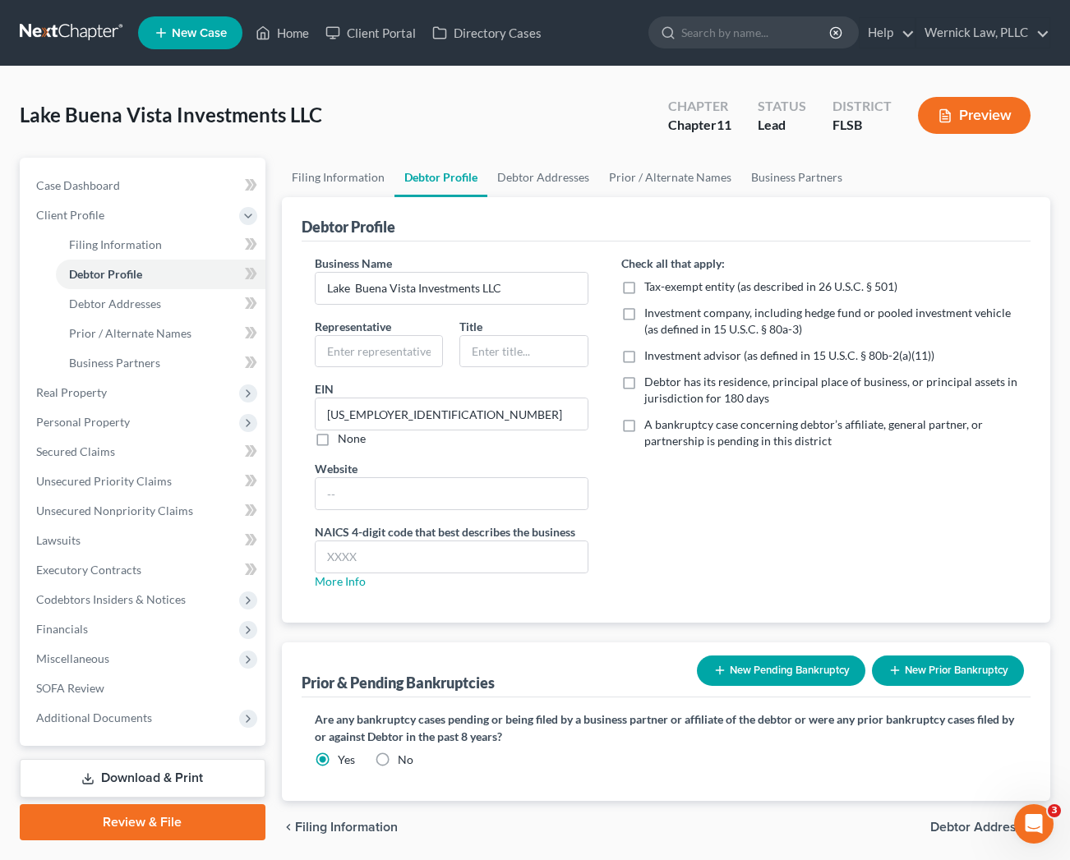
click at [339, 588] on div "NAICS 4-digit code that best describes the business More Info" at bounding box center [452, 556] width 274 height 67
click at [342, 587] on link "More Info" at bounding box center [340, 581] width 51 height 14
click at [744, 37] on input "search" at bounding box center [756, 32] width 150 height 30
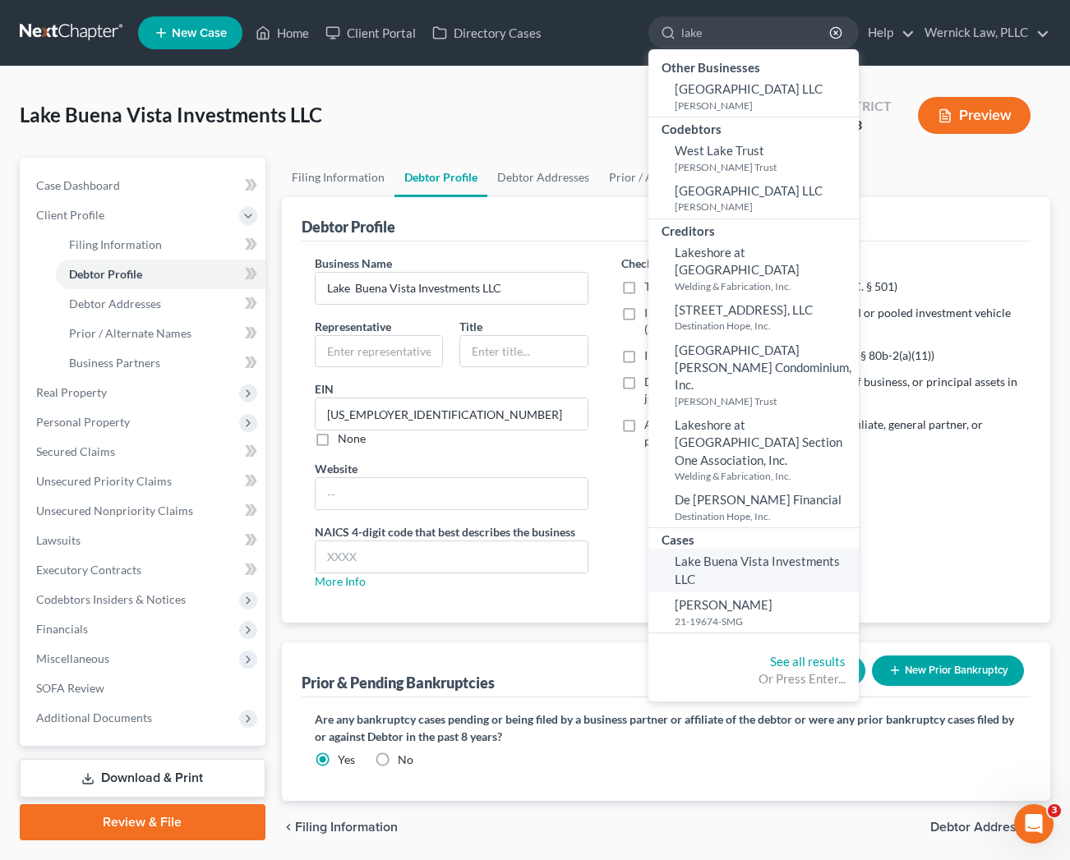
type input "lake"
click at [752, 554] on span "Lake Buena Vista Investments LLC" at bounding box center [757, 570] width 165 height 32
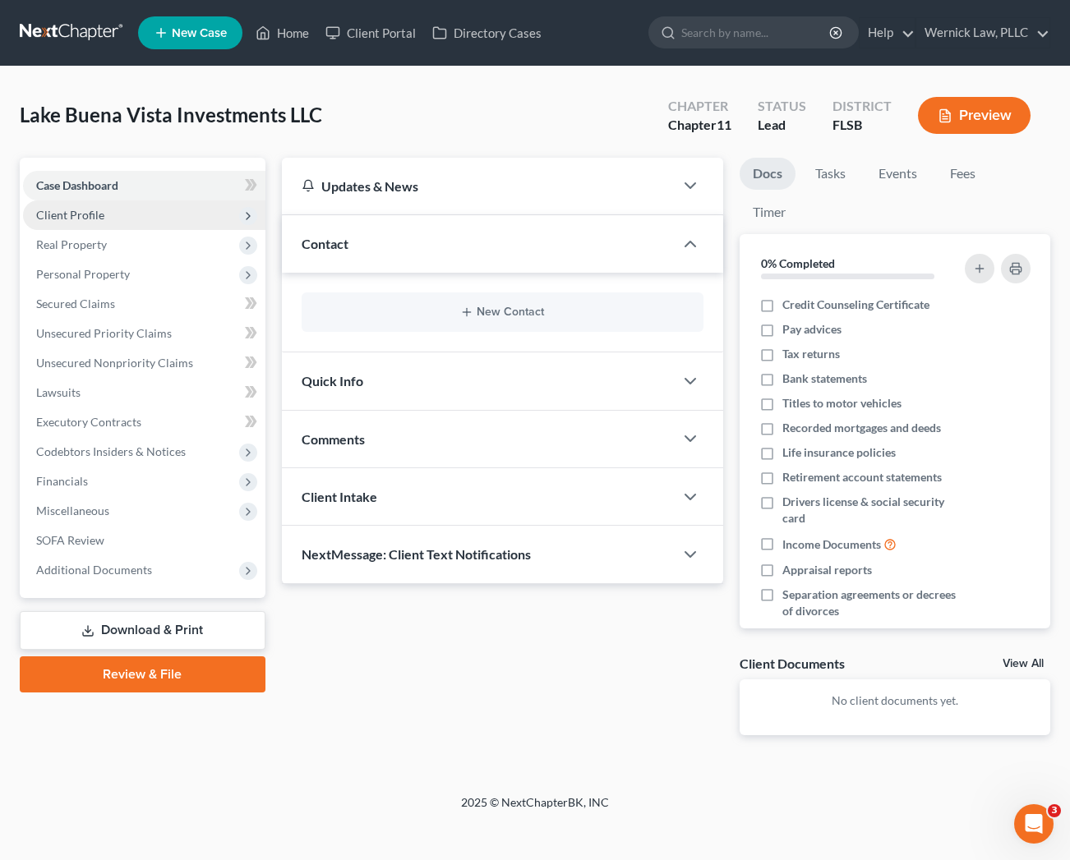
click at [98, 212] on span "Client Profile" at bounding box center [70, 215] width 68 height 14
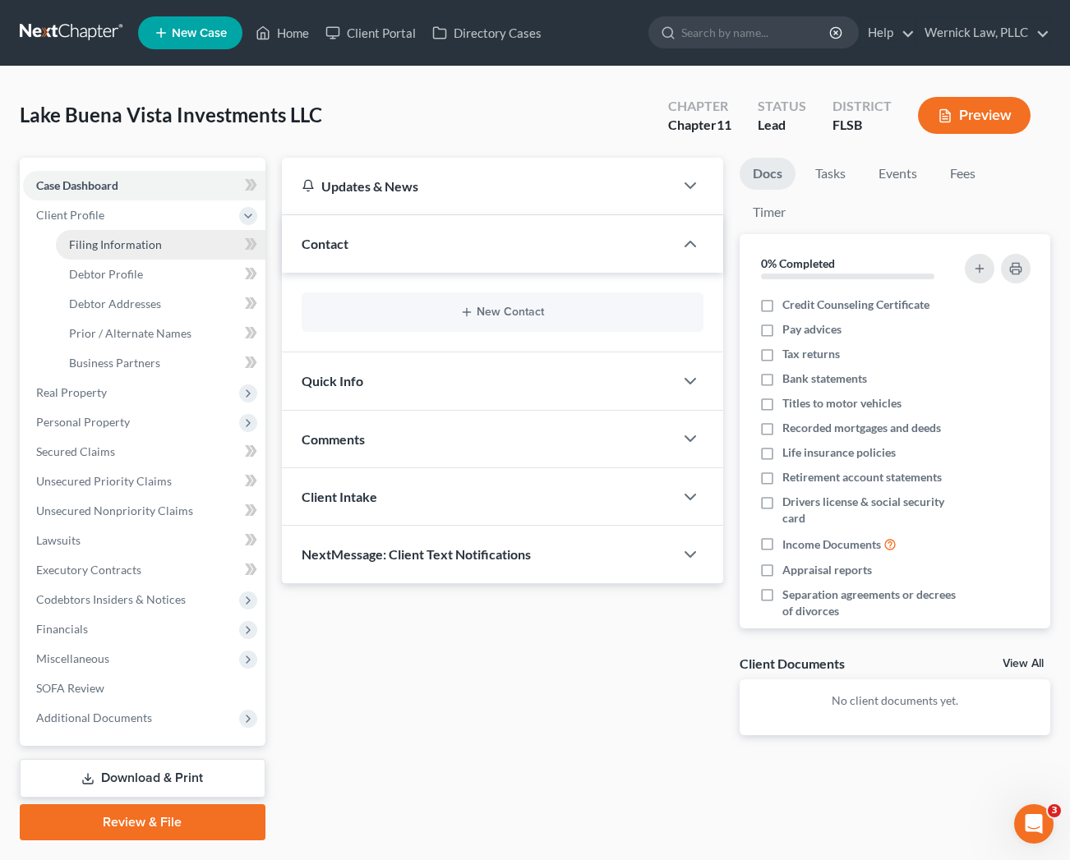
click at [102, 251] on link "Filing Information" at bounding box center [161, 245] width 210 height 30
select select "3"
select select "1"
select select "17"
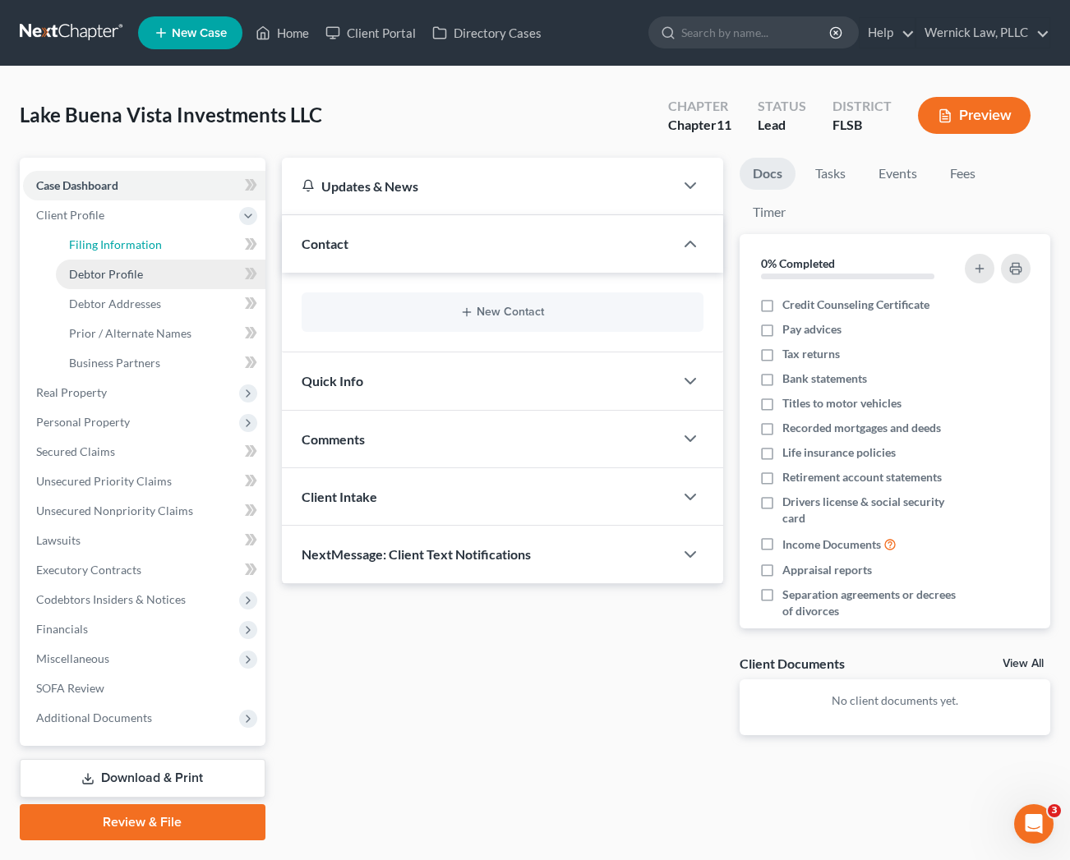
select select "0"
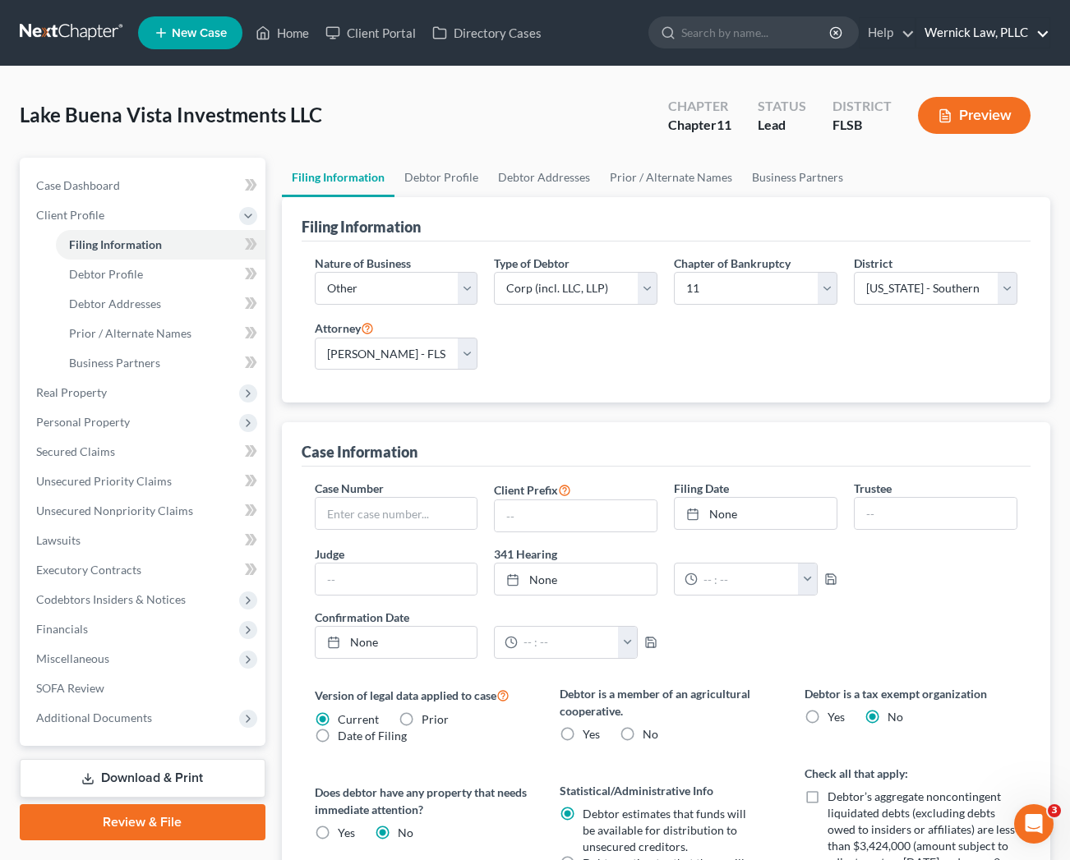
drag, startPoint x: 1011, startPoint y: 39, endPoint x: 992, endPoint y: 113, distance: 77.1
click at [1011, 39] on link "Wernick Law, PLLC" at bounding box center [982, 33] width 133 height 30
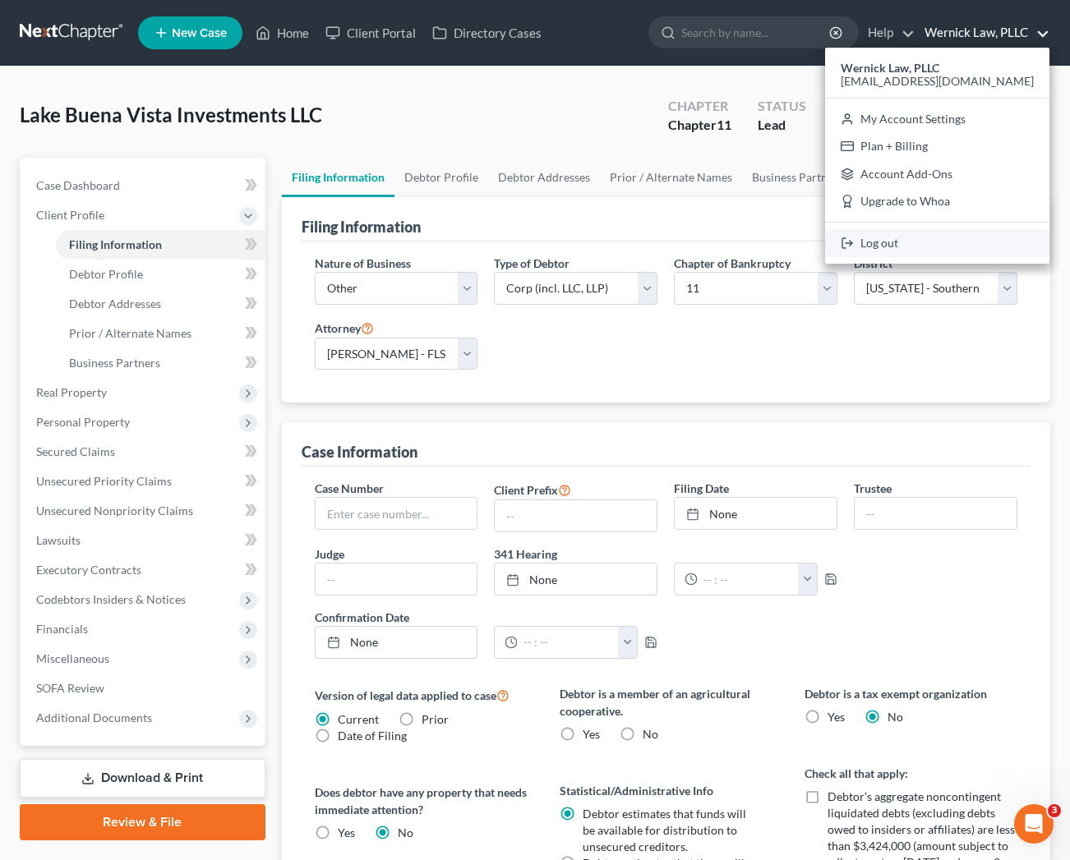
click at [914, 248] on link "Log out" at bounding box center [937, 243] width 224 height 28
